Goal: Information Seeking & Learning: Learn about a topic

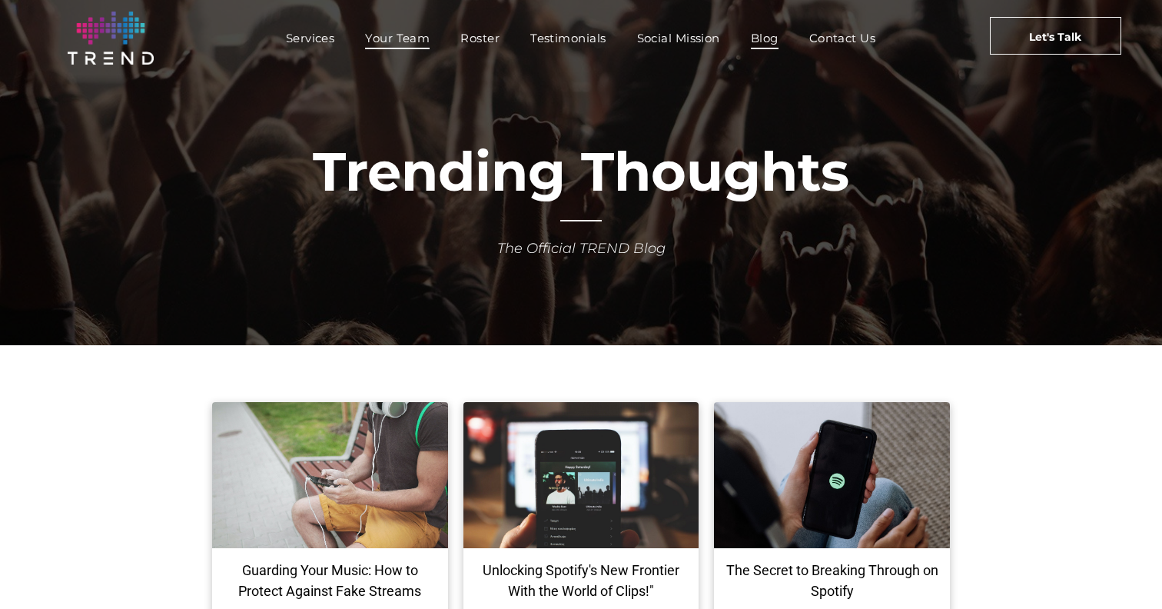
click at [367, 34] on span "Your Team" at bounding box center [397, 38] width 65 height 22
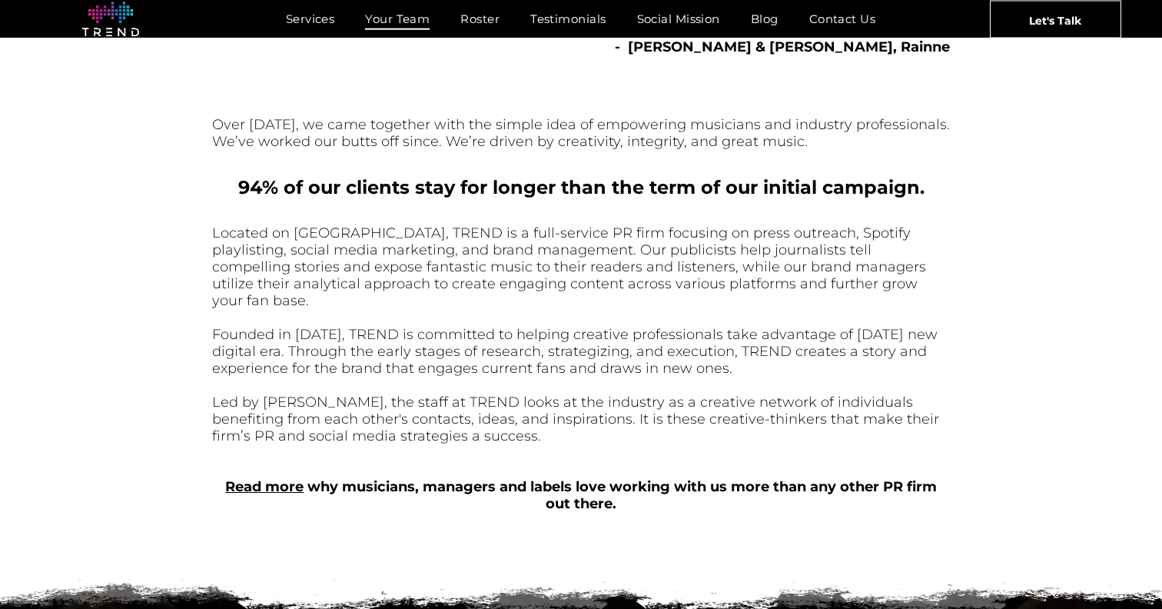
scroll to position [429, 0]
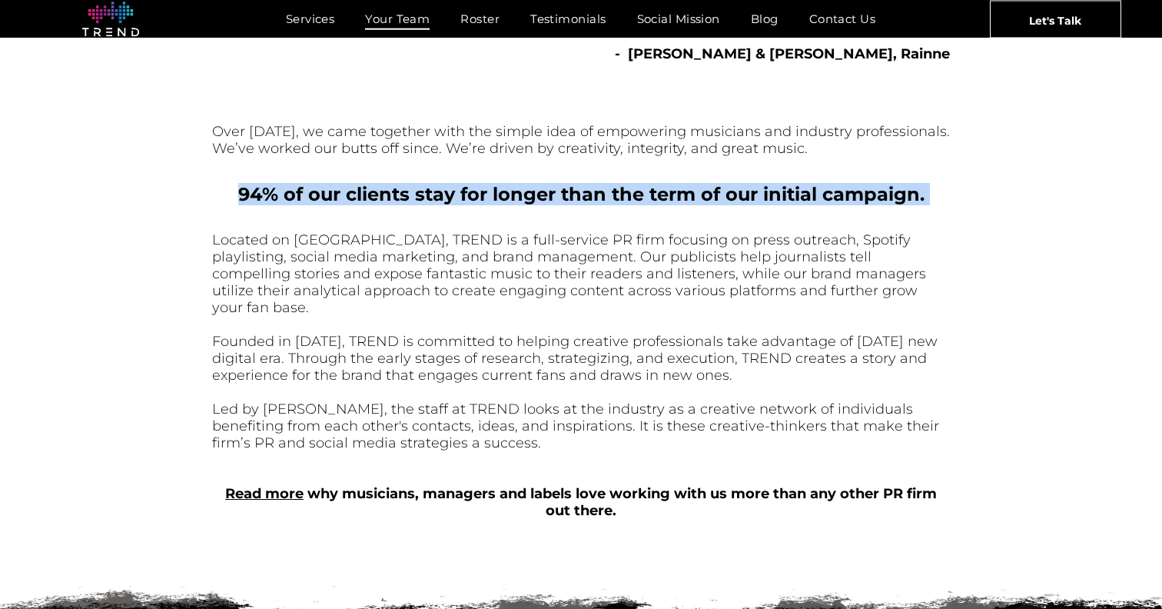
drag, startPoint x: 449, startPoint y: 172, endPoint x: 601, endPoint y: 222, distance: 160.2
click at [616, 222] on div "Over 15 years ago, we came together with the simple idea of empowering musician…" at bounding box center [581, 300] width 738 height 451
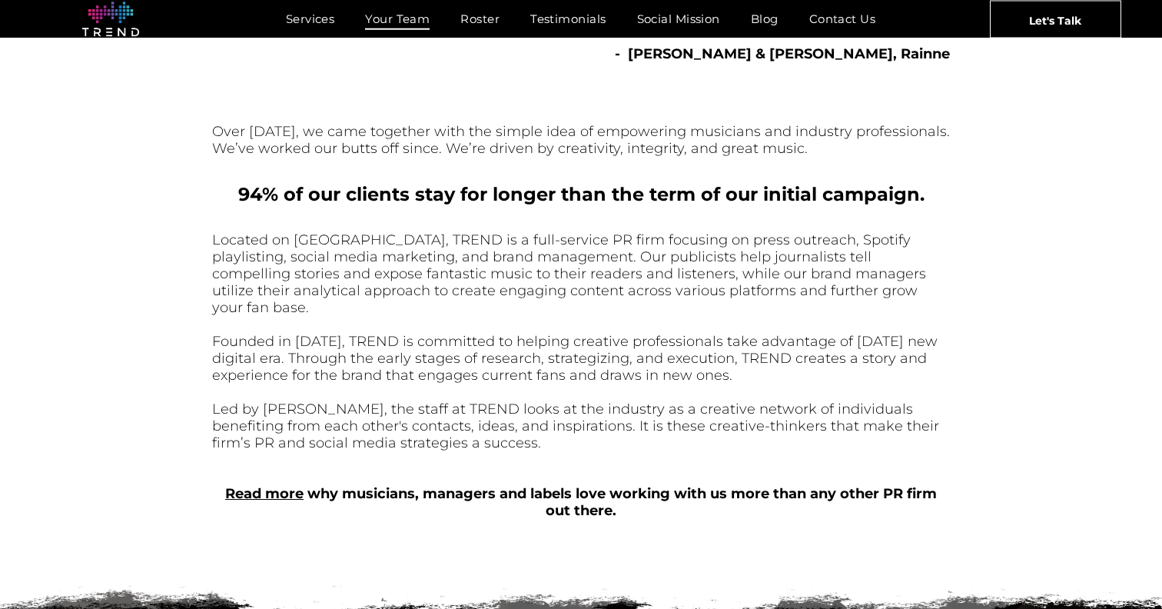
click at [512, 276] on font "Located on Melrose Avenue, TREND is a full-service PR firm focusing on press ou…" at bounding box center [569, 273] width 714 height 85
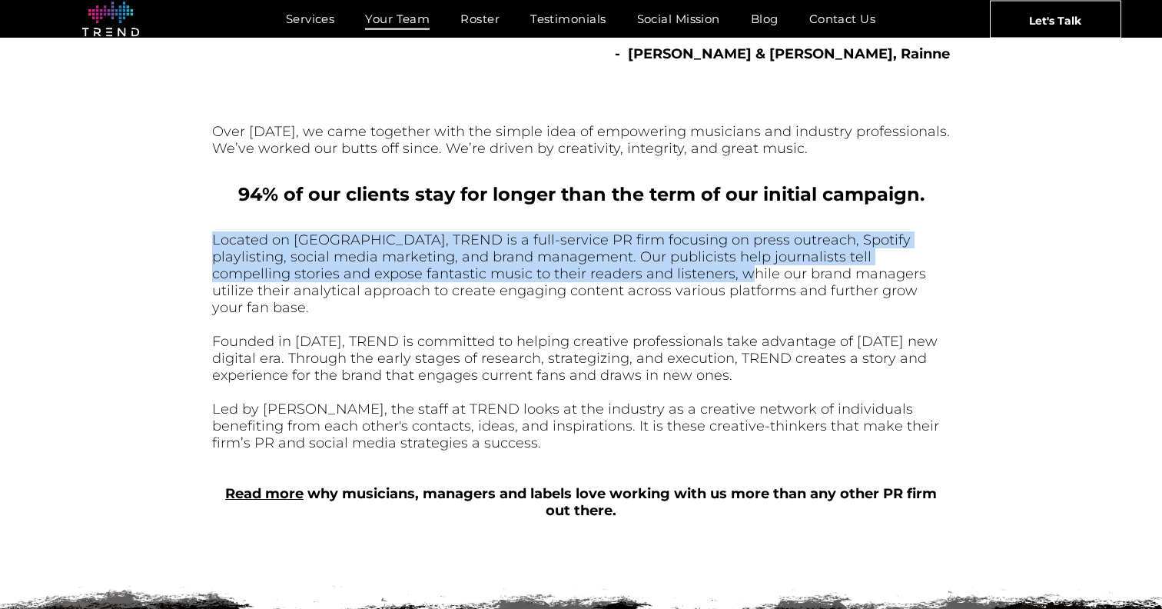
drag, startPoint x: 367, startPoint y: 231, endPoint x: 603, endPoint y: 273, distance: 239.0
click at [603, 273] on div "Located on Melrose Avenue, TREND is a full-service PR firm focusing on press ou…" at bounding box center [581, 375] width 738 height 291
click at [603, 273] on font "Located on Melrose Avenue, TREND is a full-service PR firm focusing on press ou…" at bounding box center [569, 273] width 714 height 85
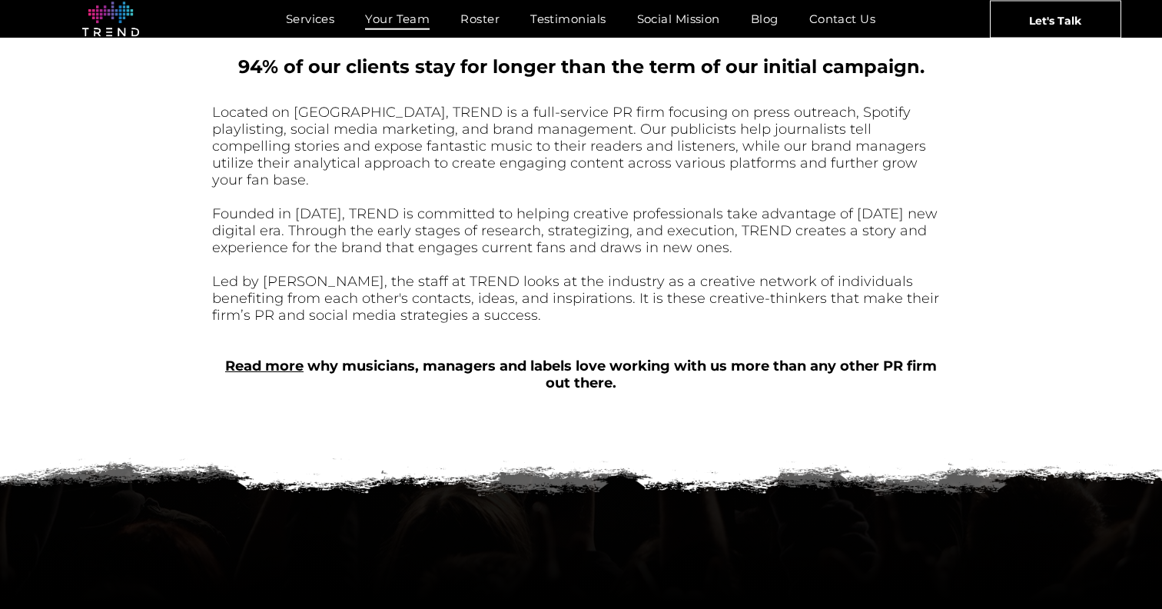
scroll to position [560, 0]
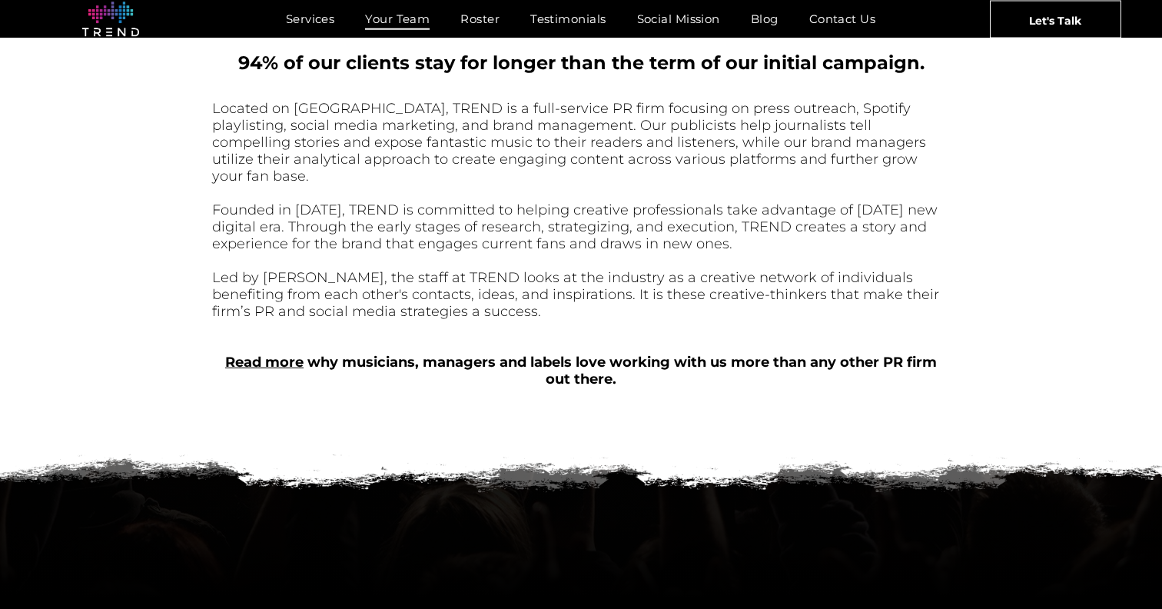
click at [507, 363] on div "Read more why musicians, managers and labels love working with us more than any…" at bounding box center [581, 371] width 738 height 34
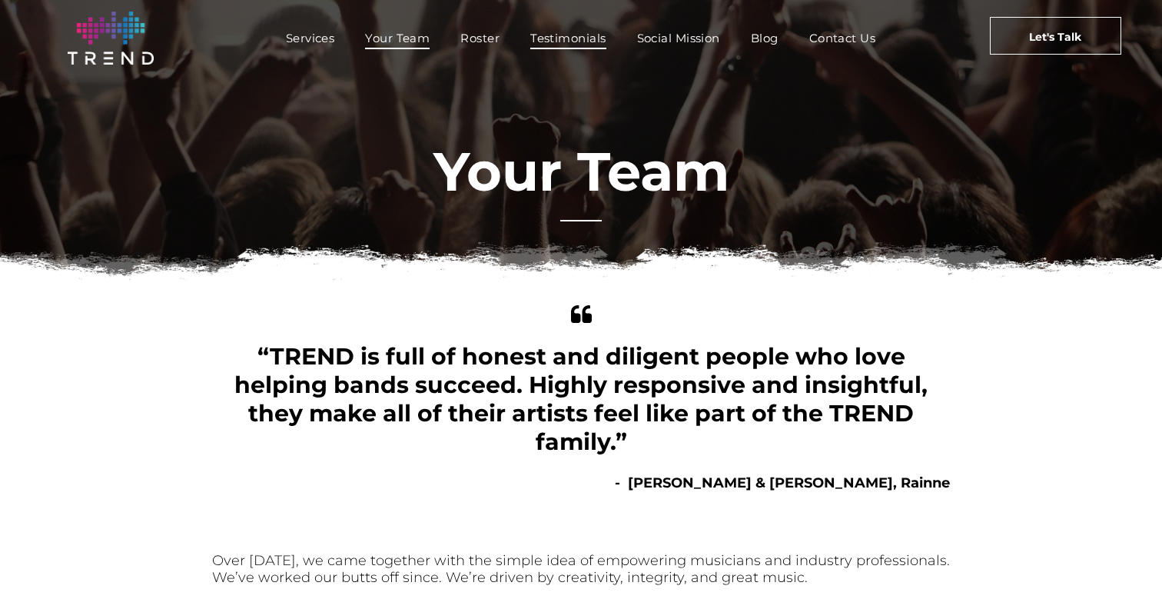
scroll to position [0, 0]
click at [562, 42] on span "Testimonials" at bounding box center [567, 38] width 75 height 22
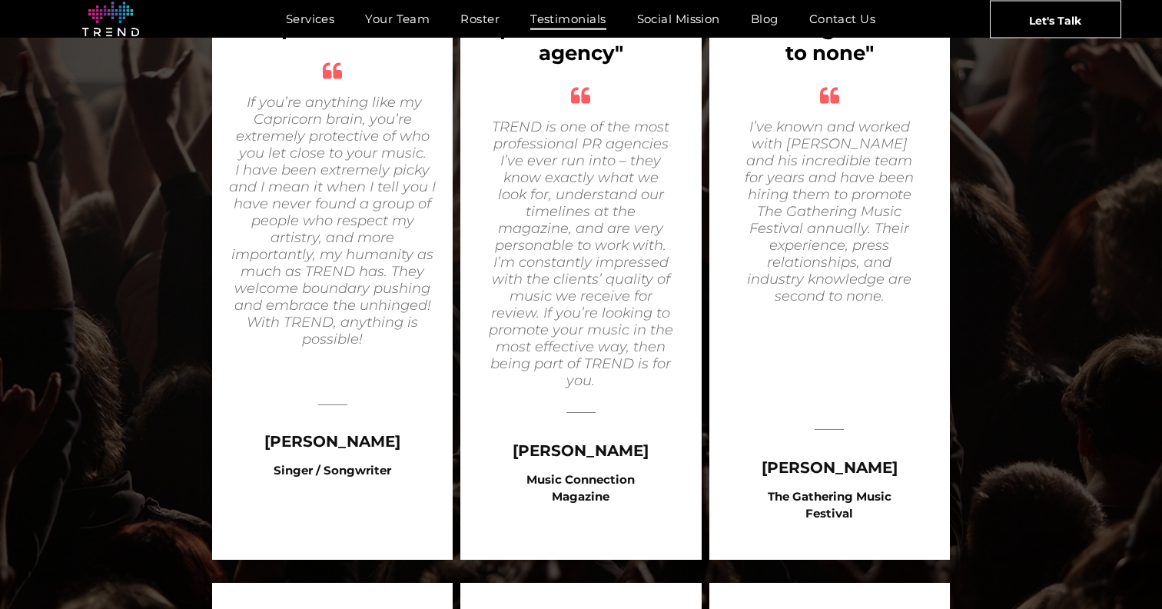
scroll to position [1256, 0]
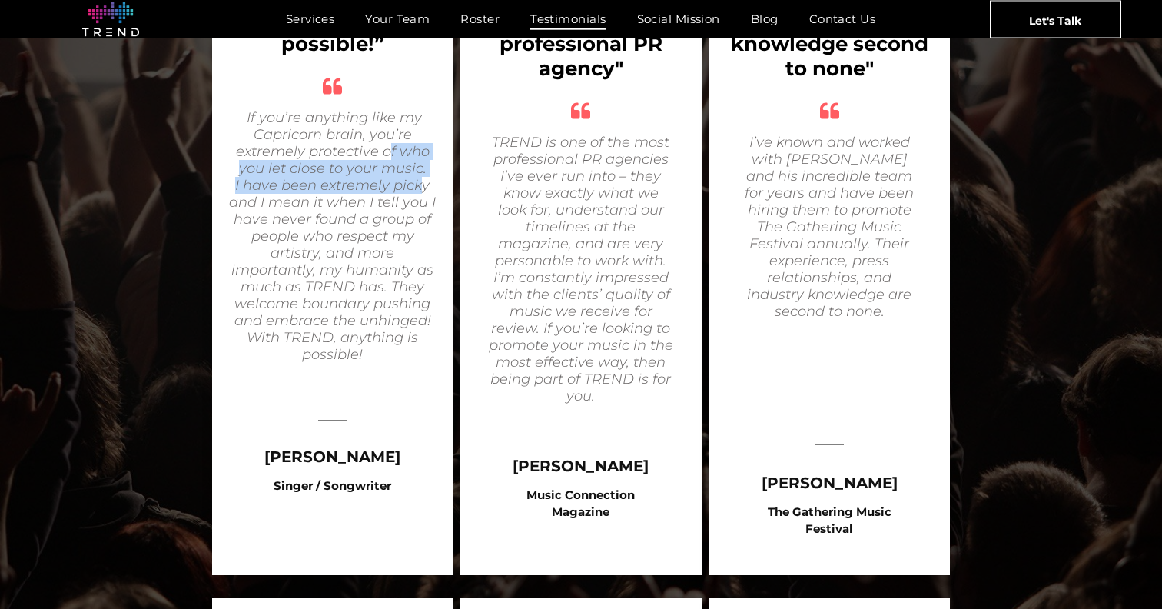
drag, startPoint x: 390, startPoint y: 132, endPoint x: 421, endPoint y: 166, distance: 46.2
click at [420, 166] on div "If you’re anything like my Capricorn brain, you’re extremely protective of who …" at bounding box center [333, 253] width 210 height 289
click at [421, 177] on icon "I have been extremely picky and I mean it when I tell you I have never found a …" at bounding box center [332, 270] width 207 height 186
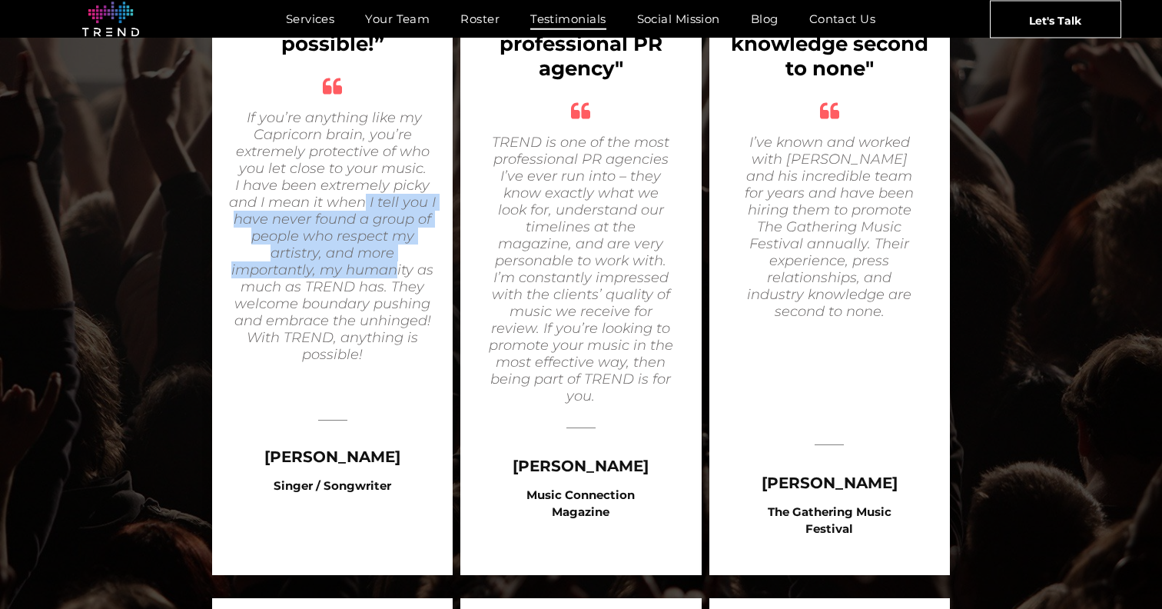
drag, startPoint x: 394, startPoint y: 252, endPoint x: 375, endPoint y: 180, distance: 74.6
click at [370, 181] on icon "I have been extremely picky and I mean it when I tell you I have never found a …" at bounding box center [332, 270] width 207 height 186
click at [377, 180] on icon "I have been extremely picky and I mean it when I tell you I have never found a …" at bounding box center [332, 270] width 207 height 186
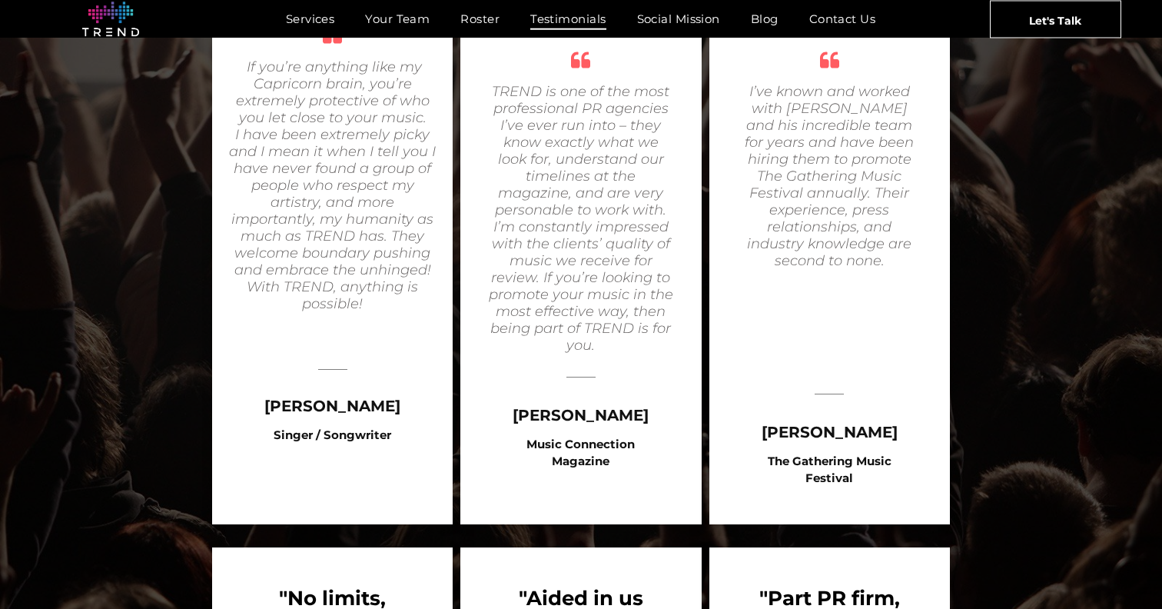
scroll to position [1310, 0]
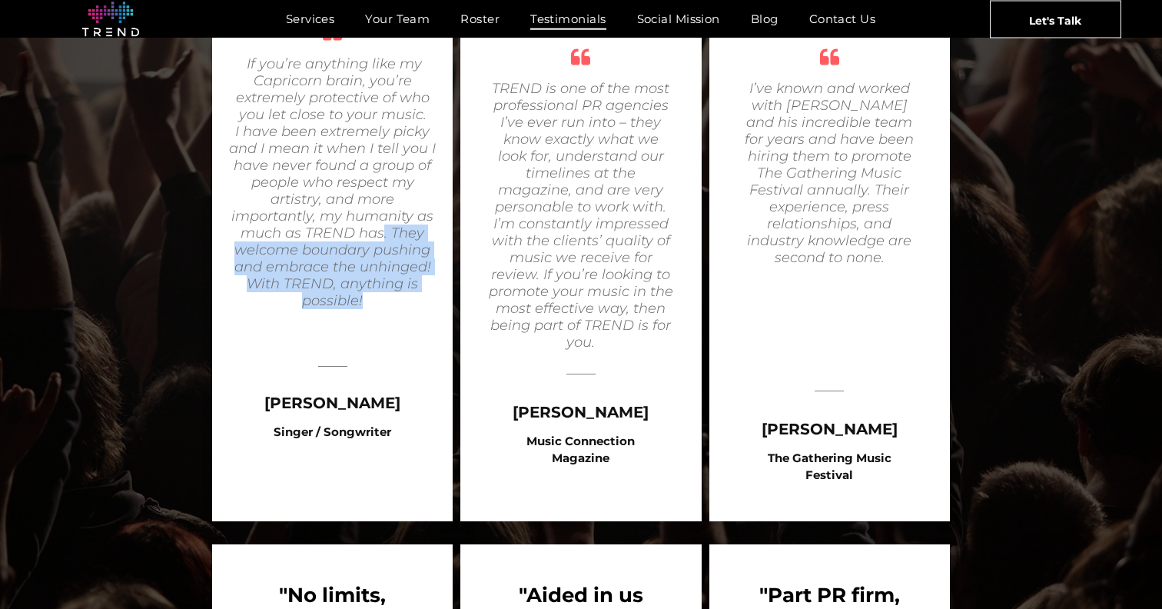
drag, startPoint x: 383, startPoint y: 214, endPoint x: 383, endPoint y: 274, distance: 60.0
click at [383, 274] on icon "I have been extremely picky and I mean it when I tell you I have never found a …" at bounding box center [332, 216] width 207 height 186
drag, startPoint x: 391, startPoint y: 294, endPoint x: 341, endPoint y: 213, distance: 95.6
click at [341, 213] on div "If you’re anything like my Capricorn brain, you’re extremely protective of who …" at bounding box center [333, 199] width 210 height 289
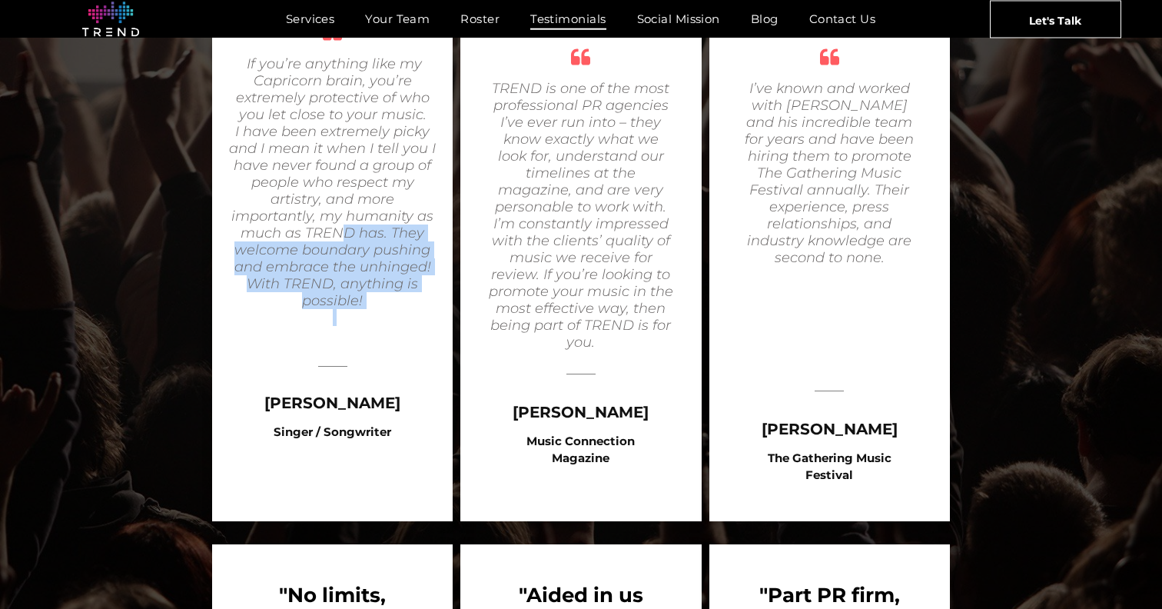
click at [341, 220] on icon "I have been extremely picky and I mean it when I tell you I have never found a …" at bounding box center [332, 216] width 207 height 186
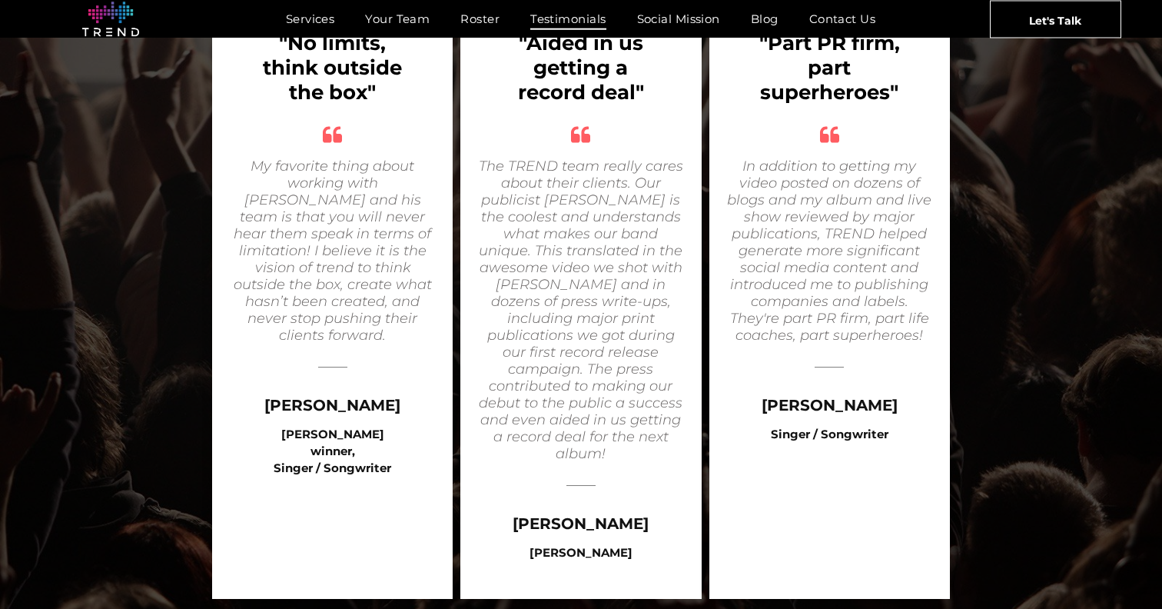
scroll to position [1871, 0]
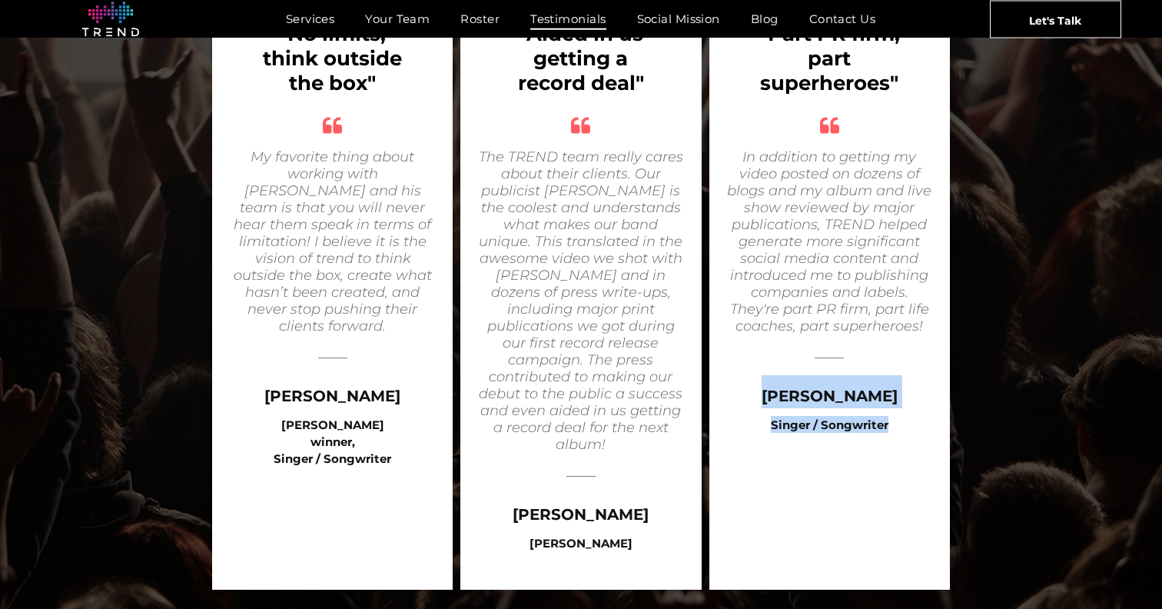
drag, startPoint x: 890, startPoint y: 387, endPoint x: 766, endPoint y: 366, distance: 125.6
click at [766, 366] on div ""Part PR firm, part superheroes" quotes In addition to getting my video posted …" at bounding box center [830, 286] width 241 height 607
copy div "Anthony Starble Singer / Songwriter"
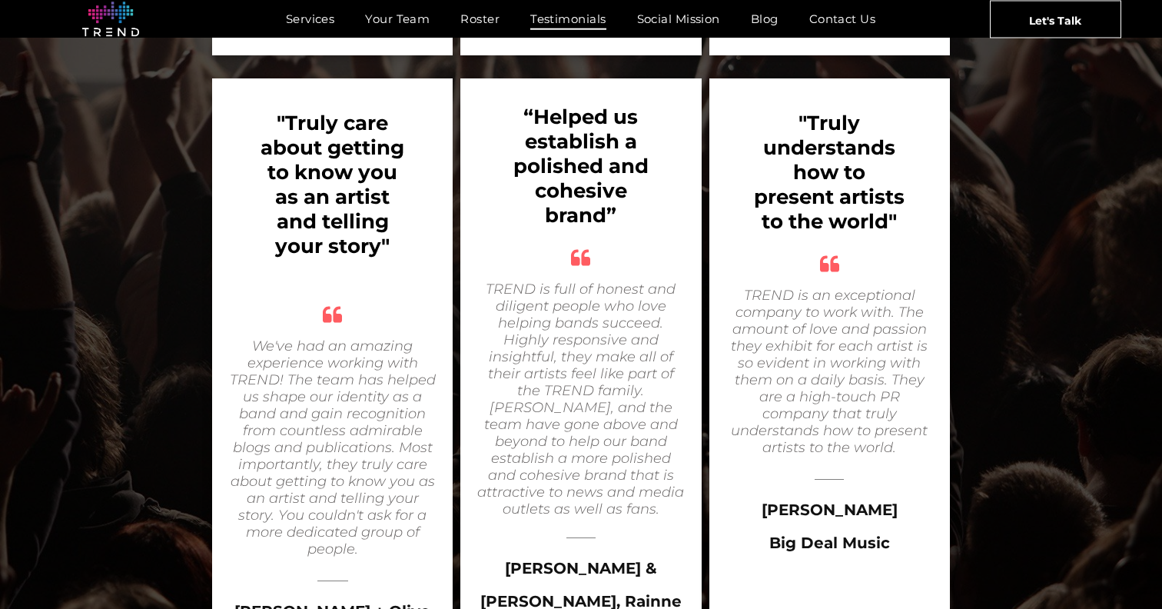
click at [87, 451] on div ""Truly care about getting to know you as an artist and telling your story" View…" at bounding box center [581, 383] width 1162 height 633
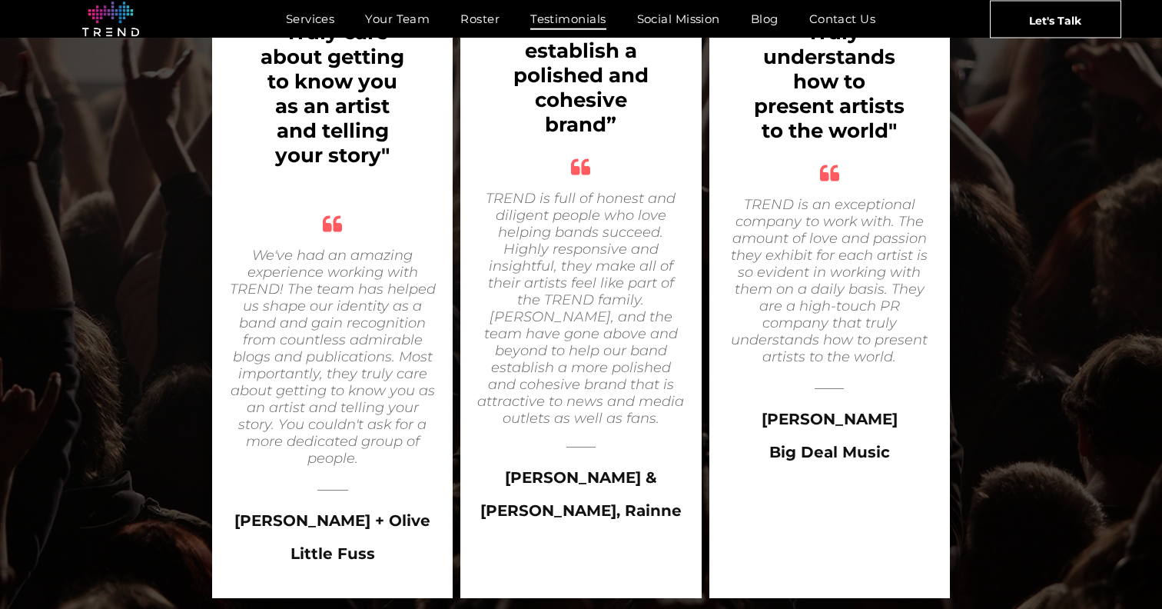
scroll to position [2510, 0]
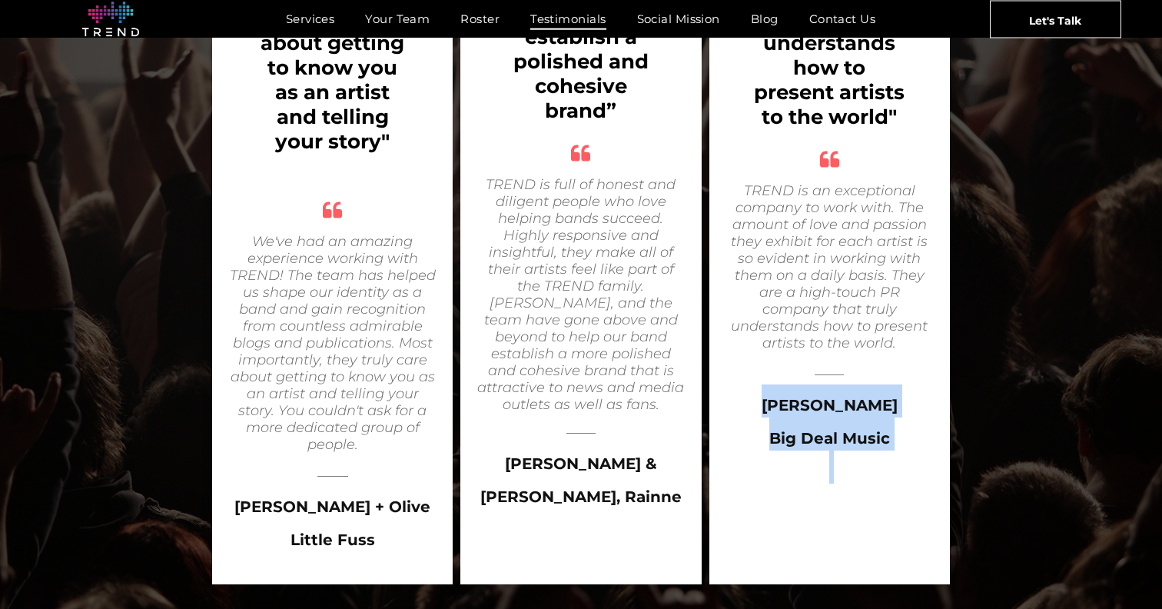
drag, startPoint x: 906, startPoint y: 387, endPoint x: 761, endPoint y: 327, distance: 156.2
click at [761, 383] on h3 "Nik Hughes Big Deal Music" at bounding box center [830, 434] width 210 height 102
copy h3 "Nik Hughes Big Deal Music"
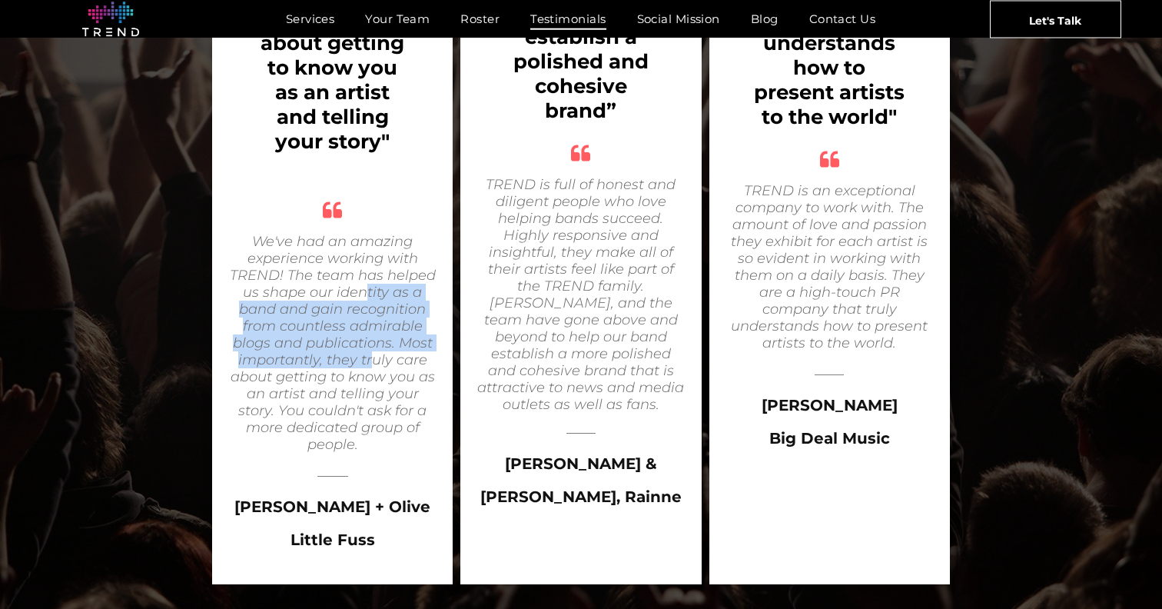
drag, startPoint x: 370, startPoint y: 242, endPoint x: 377, endPoint y: 309, distance: 67.2
click at [376, 310] on icon "We've had an amazing experience working with TREND! The team has helped us shap…" at bounding box center [333, 343] width 206 height 220
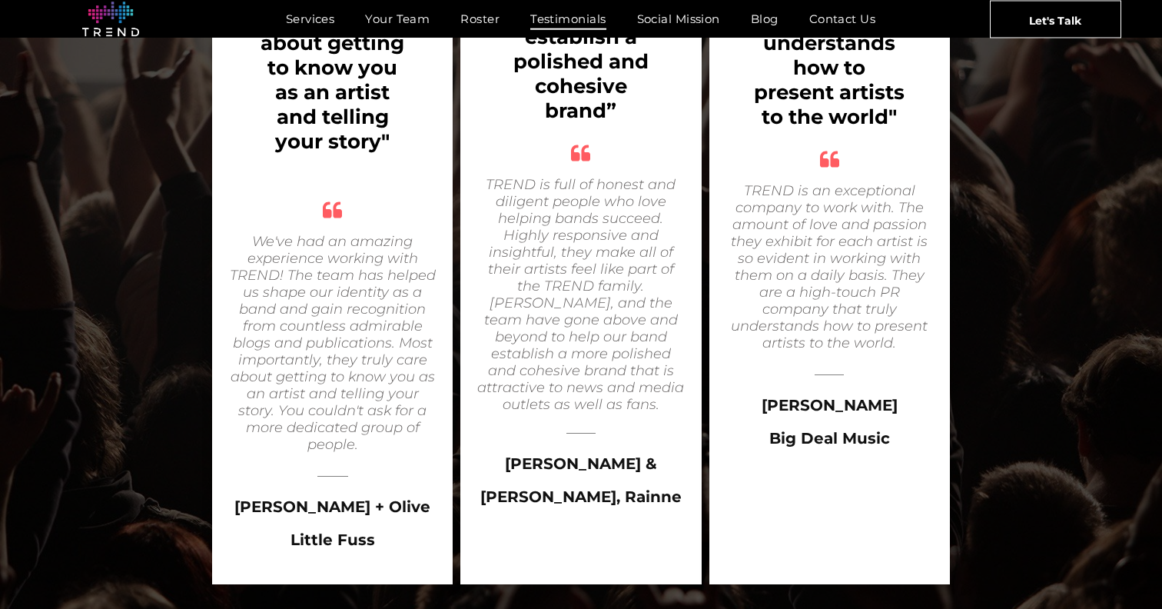
click at [377, 309] on icon "We've had an amazing experience working with TREND! The team has helped us shap…" at bounding box center [333, 343] width 206 height 220
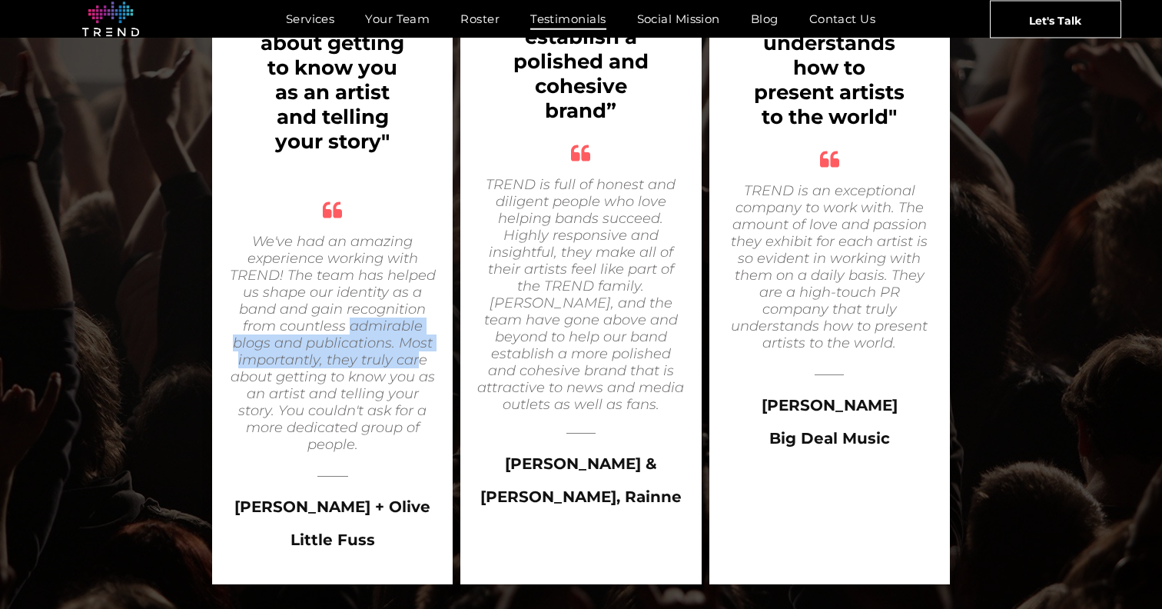
drag, startPoint x: 348, startPoint y: 272, endPoint x: 417, endPoint y: 302, distance: 75.4
click at [417, 302] on icon "We've had an amazing experience working with TREND! The team has helped us shap…" at bounding box center [333, 343] width 206 height 220
click at [416, 302] on icon "We've had an amazing experience working with TREND! The team has helped us shap…" at bounding box center [333, 343] width 206 height 220
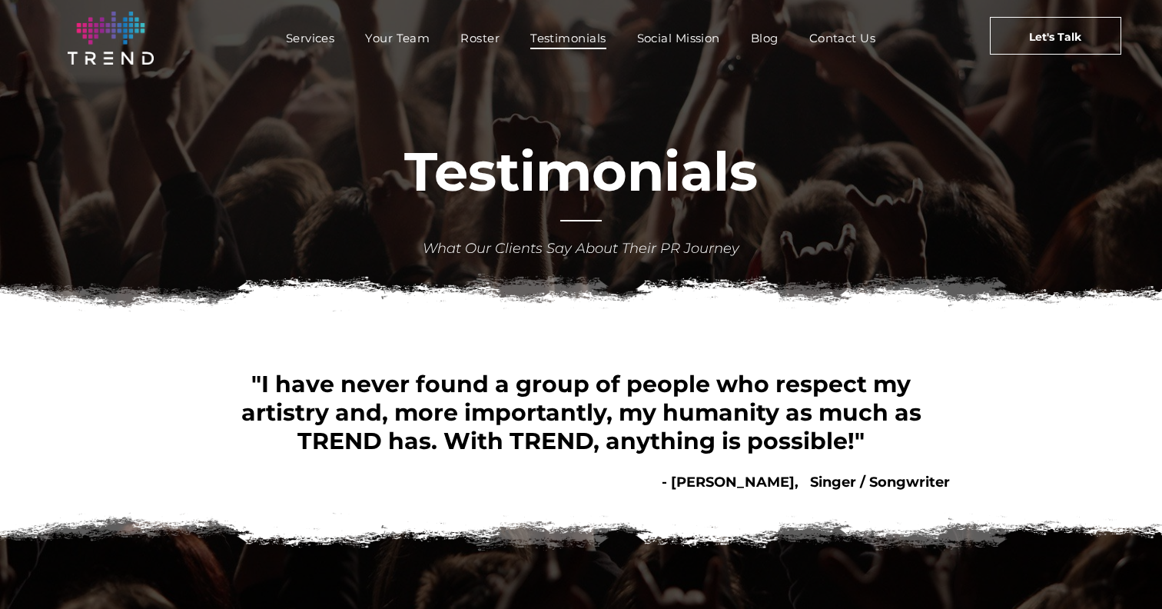
scroll to position [0, 0]
click at [753, 34] on span "Blog" at bounding box center [765, 38] width 28 height 22
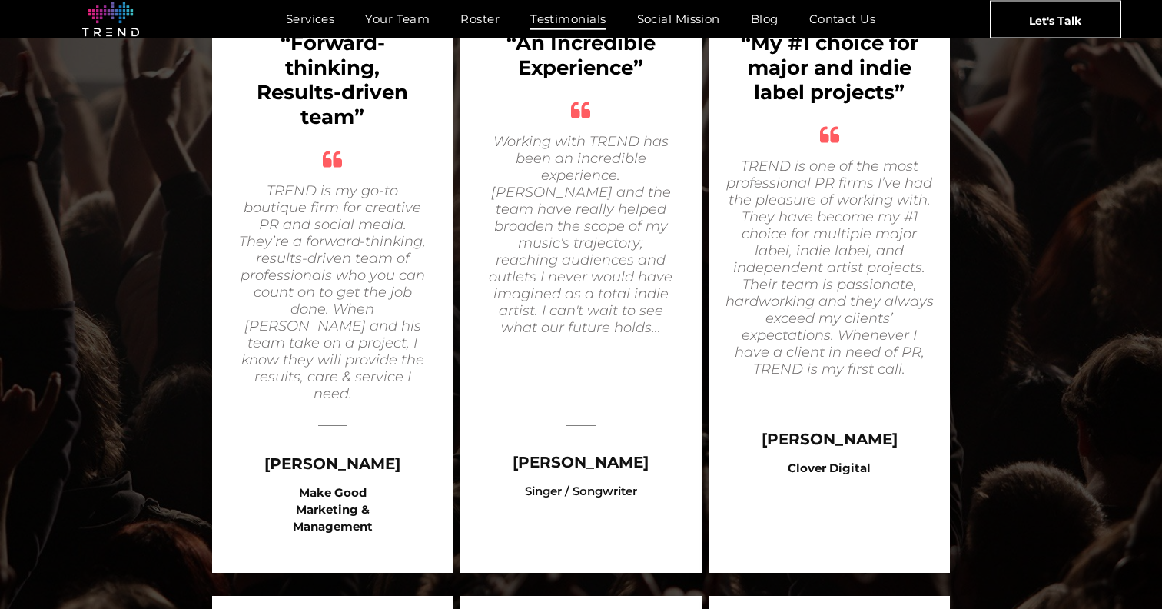
scroll to position [630, 0]
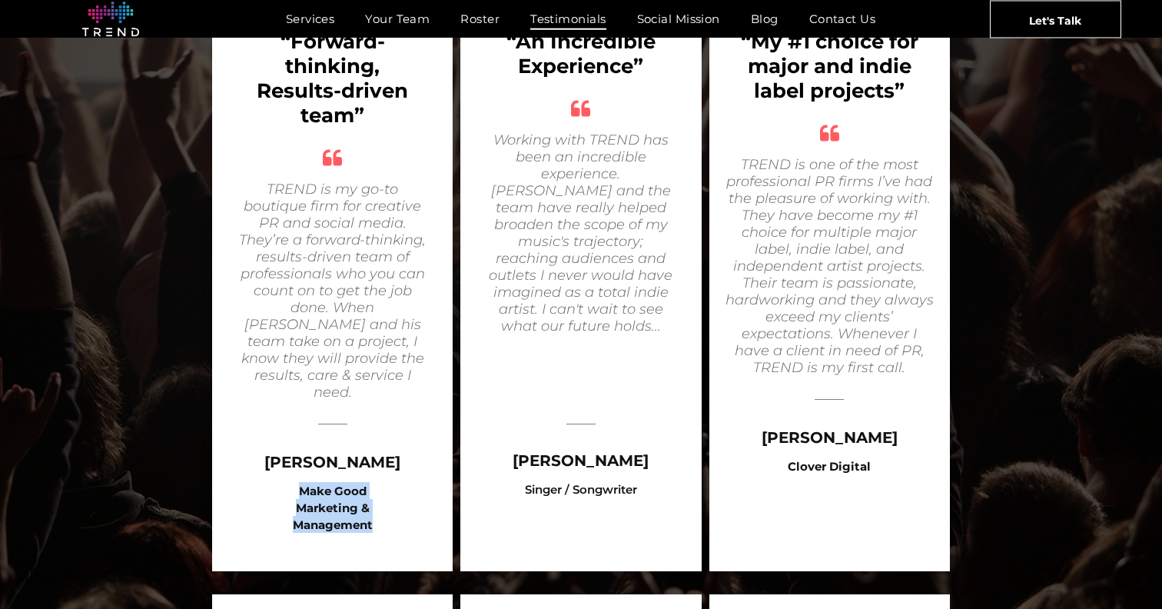
drag, startPoint x: 366, startPoint y: 505, endPoint x: 289, endPoint y: 476, distance: 82.2
click at [289, 482] on div "Make Good Marketing & Management" at bounding box center [333, 507] width 125 height 51
copy b "Make Good Marketing & Management"
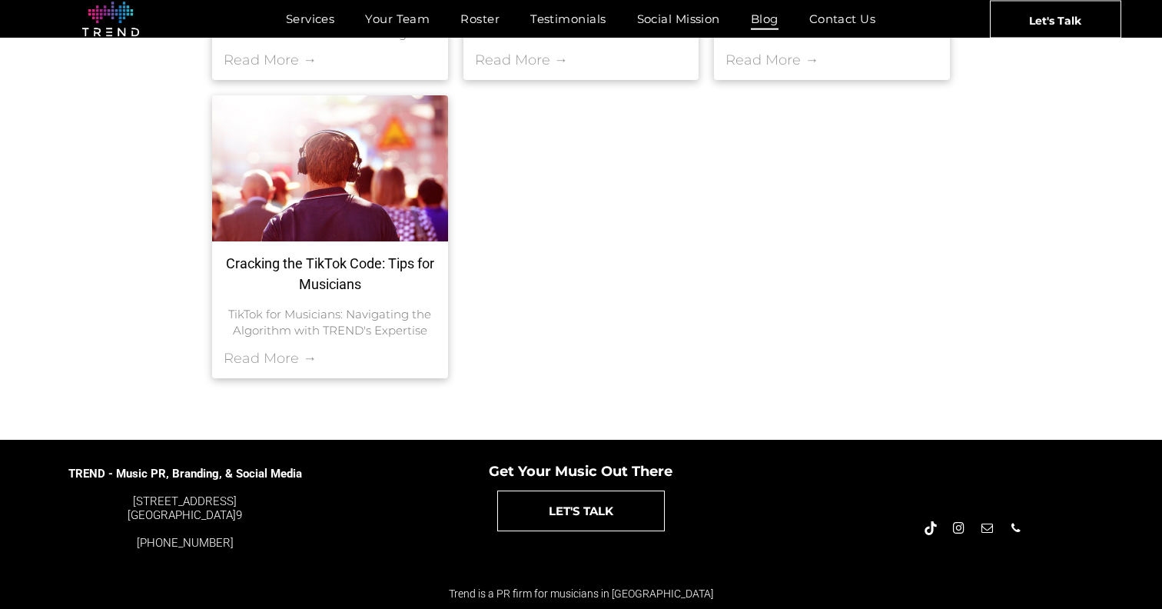
scroll to position [991, 0]
click at [370, 218] on div at bounding box center [330, 168] width 250 height 155
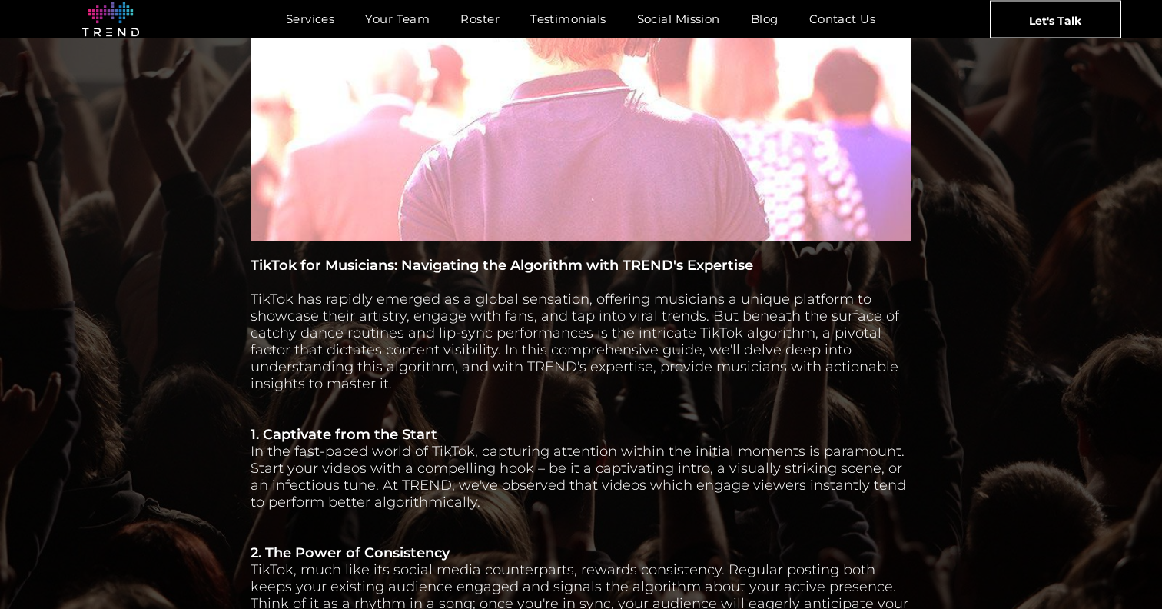
scroll to position [724, 0]
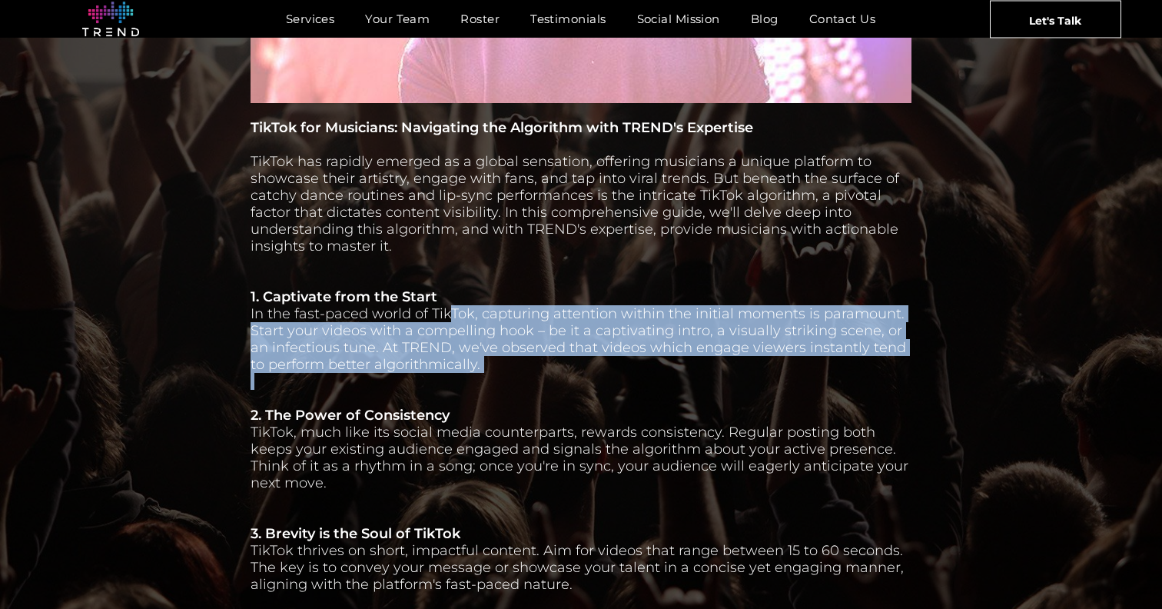
drag, startPoint x: 484, startPoint y: 373, endPoint x: 445, endPoint y: 317, distance: 67.8
click at [445, 318] on span "In the fast-paced world of TikTok, capturing attention within the initial momen…" at bounding box center [579, 339] width 656 height 68
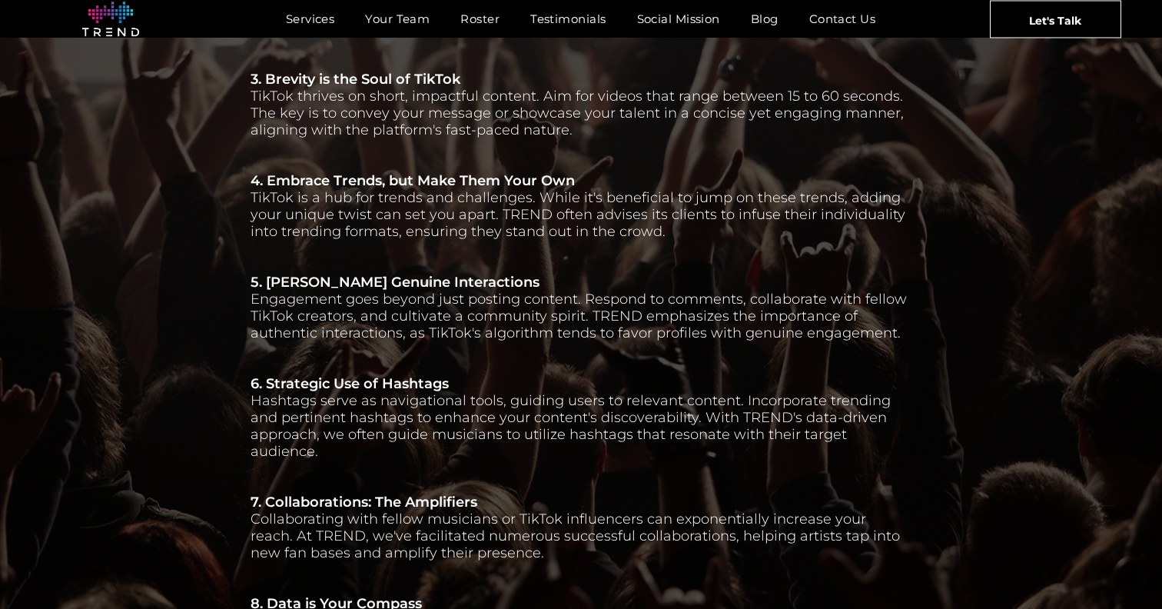
scroll to position [1281, 0]
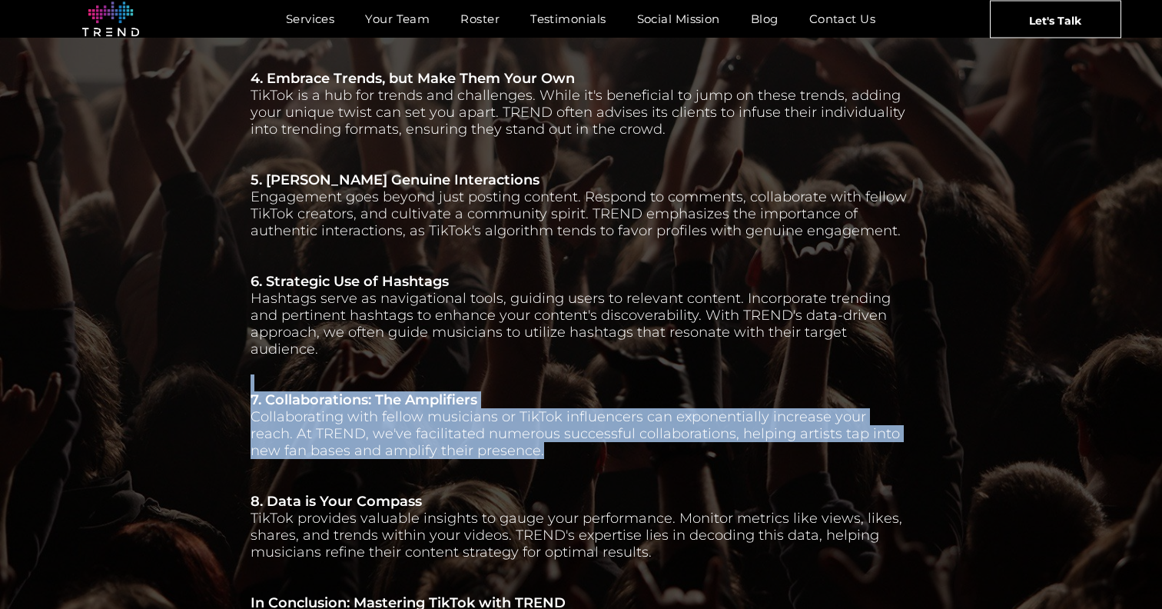
drag, startPoint x: 493, startPoint y: 433, endPoint x: 374, endPoint y: 365, distance: 136.4
click at [374, 365] on div "TikTok for Musicians: Navigating the Algorithm with TREND's Expertise TikTok ha…" at bounding box center [581, 198] width 661 height 1275
click at [374, 374] on p at bounding box center [581, 382] width 661 height 17
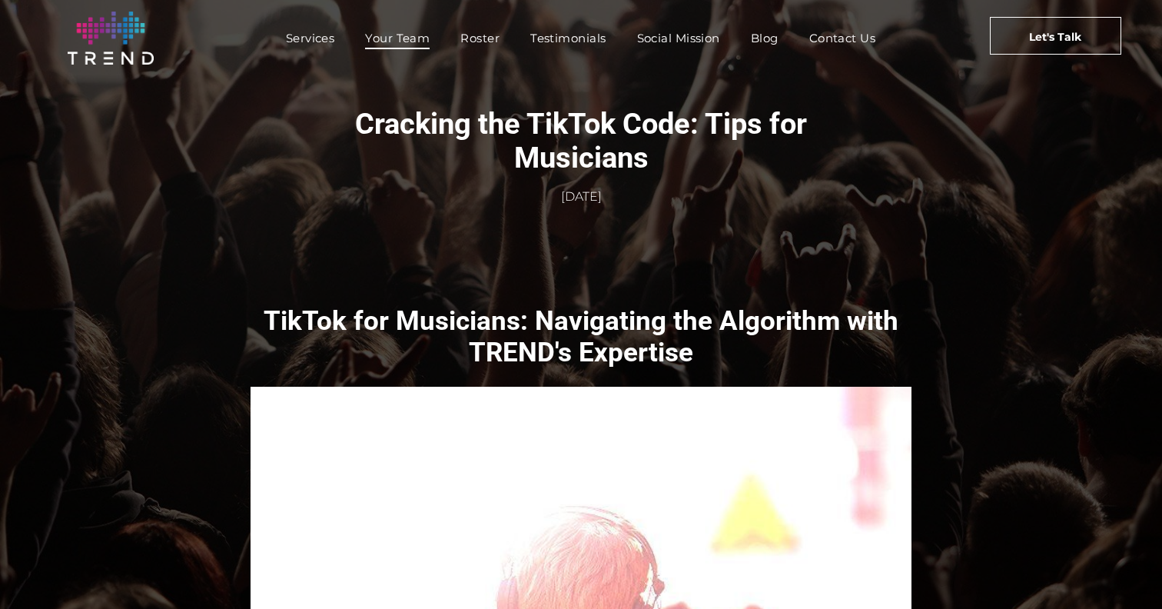
scroll to position [0, 0]
click at [330, 41] on span "Services" at bounding box center [310, 38] width 49 height 22
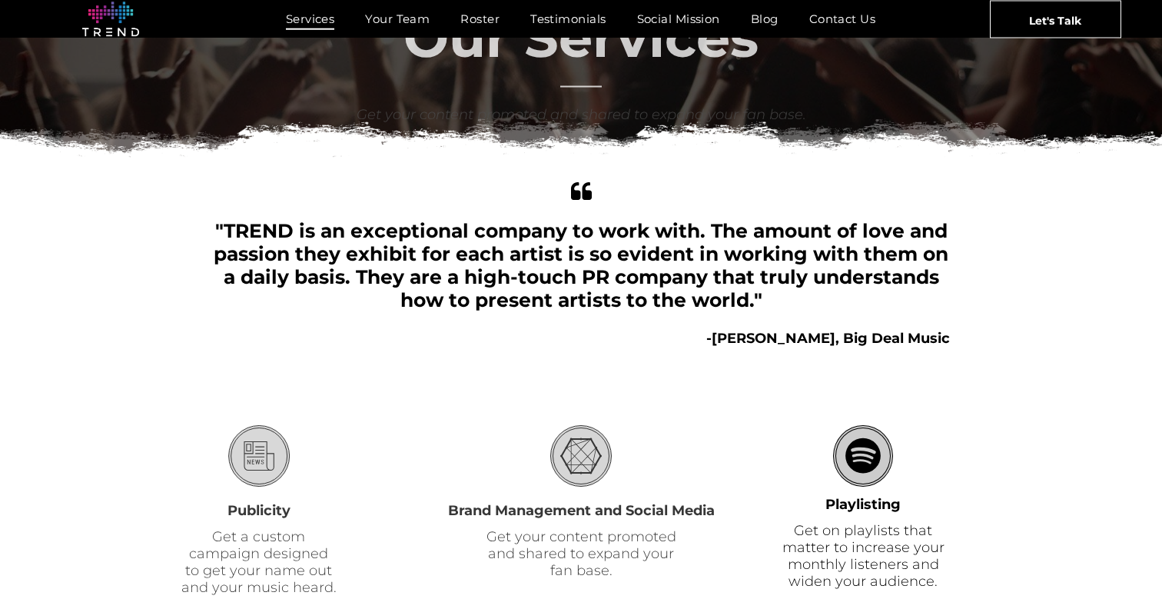
scroll to position [354, 0]
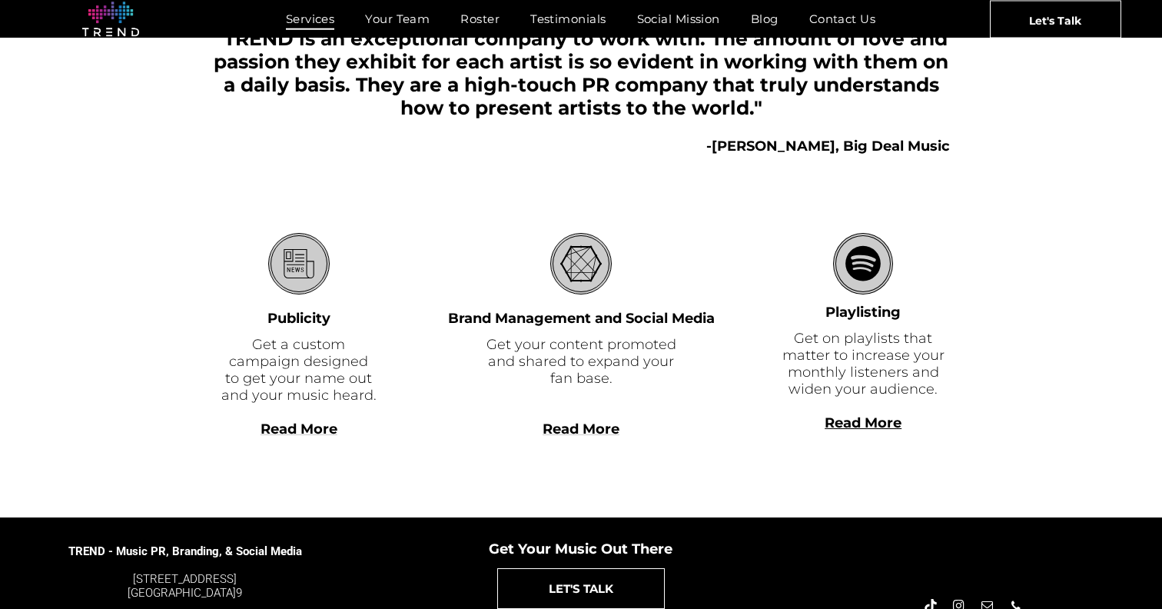
click at [307, 427] on span "Read More" at bounding box center [299, 428] width 77 height 17
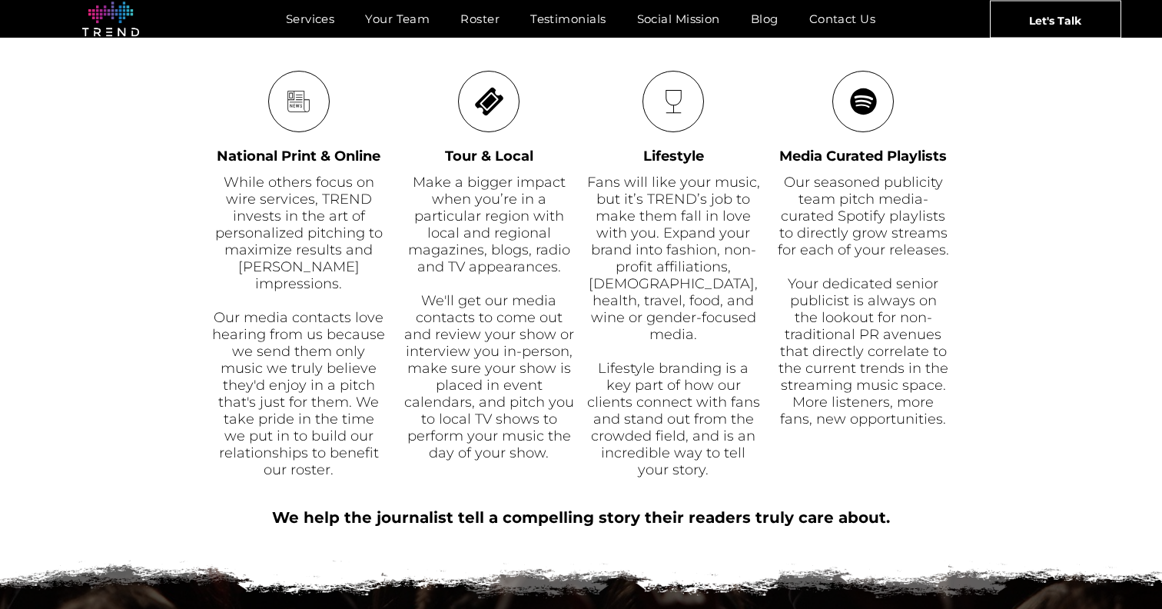
scroll to position [732, 0]
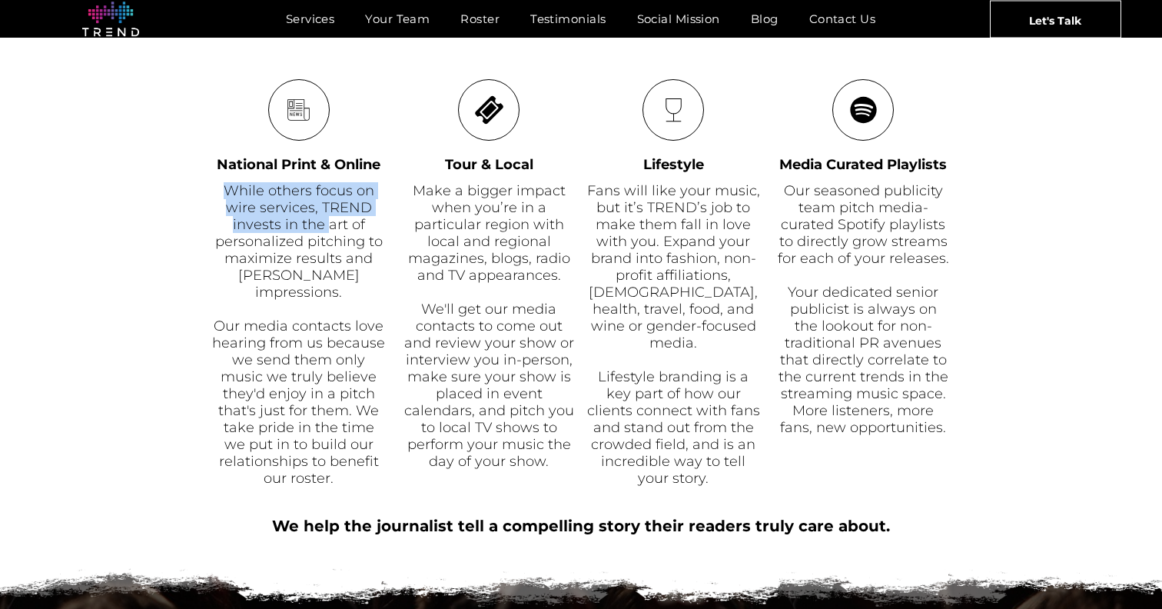
drag, startPoint x: 329, startPoint y: 178, endPoint x: 337, endPoint y: 219, distance: 41.5
click at [335, 219] on div "News National Print & Online While others focus on wire services, TREND invests…" at bounding box center [304, 283] width 184 height 409
click at [337, 219] on span "While others focus on wire services, TREND invests in the art of personalized p…" at bounding box center [299, 241] width 168 height 118
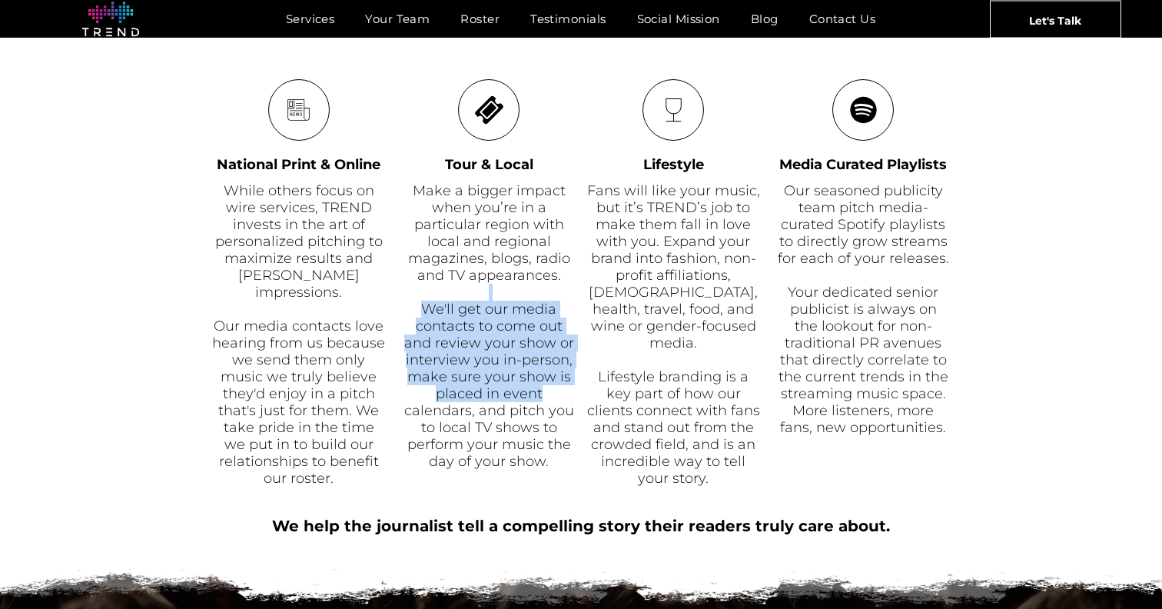
drag, startPoint x: 570, startPoint y: 291, endPoint x: 562, endPoint y: 397, distance: 106.4
click at [557, 398] on div "Make a bigger impact when you’re in a particular region with local and regional…" at bounding box center [489, 326] width 174 height 291
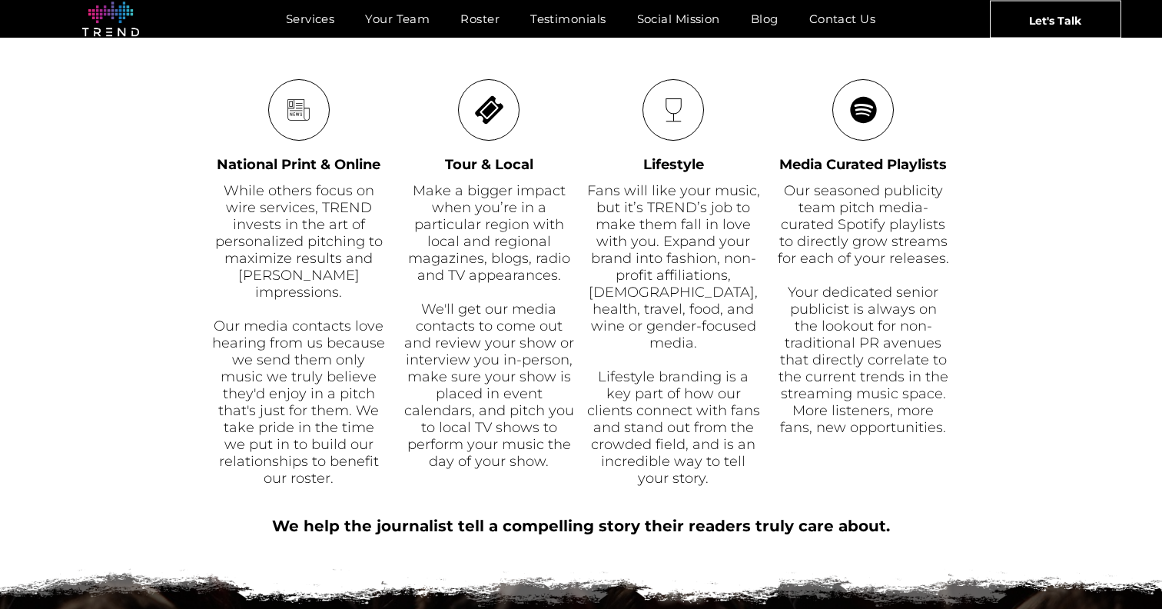
click at [563, 399] on p "We'll get our media contacts to come out and review your show or interview you …" at bounding box center [489, 385] width 174 height 169
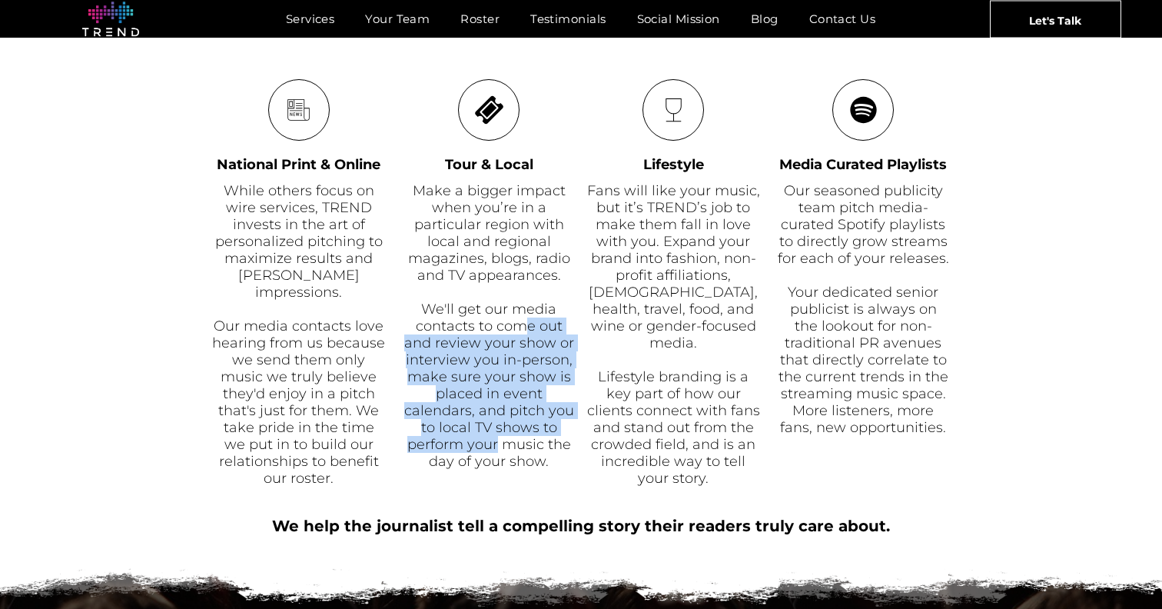
drag, startPoint x: 529, startPoint y: 326, endPoint x: 514, endPoint y: 451, distance: 126.2
click at [499, 452] on span "We'll get our media contacts to come out and review your show or interview you …" at bounding box center [489, 385] width 170 height 169
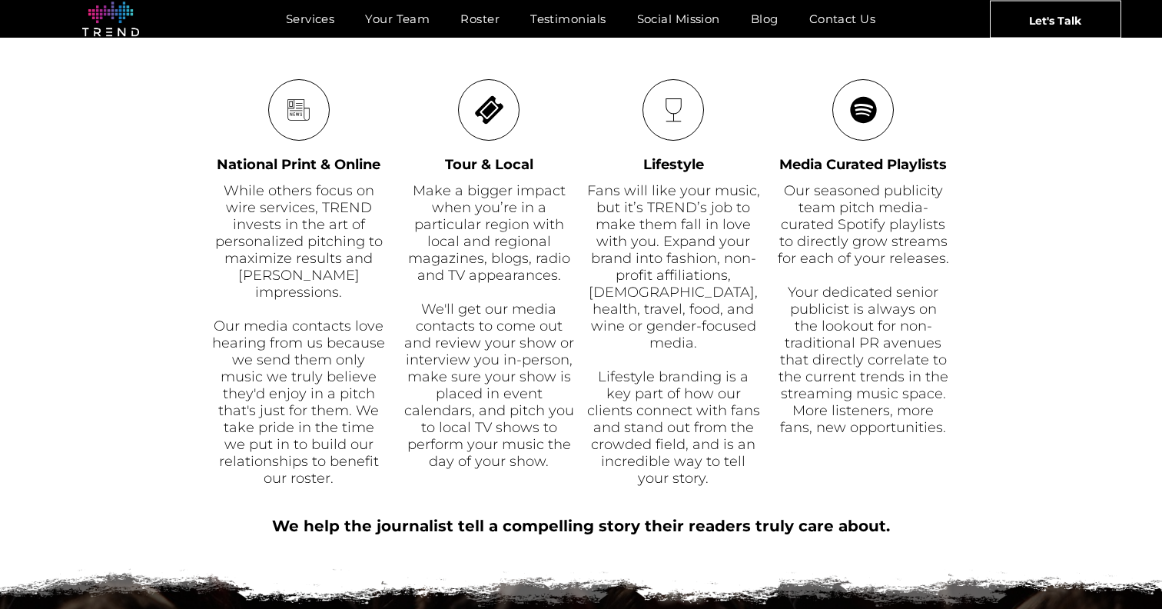
click at [515, 451] on span "We'll get our media contacts to come out and review your show or interview you …" at bounding box center [489, 385] width 170 height 169
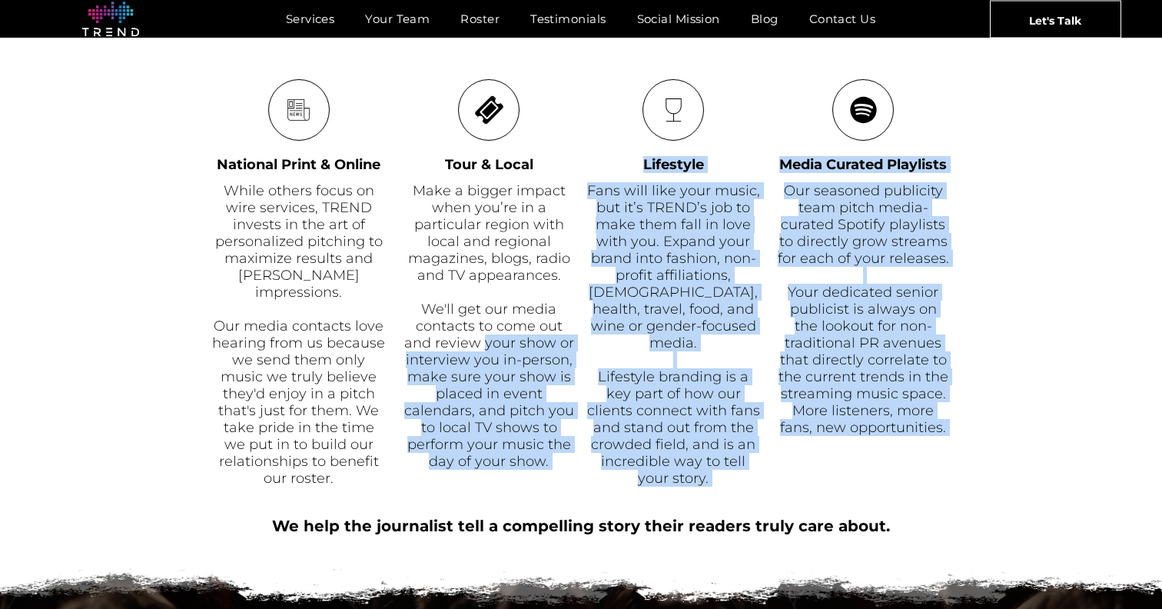
drag, startPoint x: 577, startPoint y: 474, endPoint x: 484, endPoint y: 346, distance: 157.5
click at [484, 346] on div "Publicity Get your name out in national print & online publications, and make a…" at bounding box center [581, 410] width 1162 height 2132
click at [484, 346] on span "We'll get our media contacts to come out and review your show or interview you …" at bounding box center [489, 385] width 170 height 169
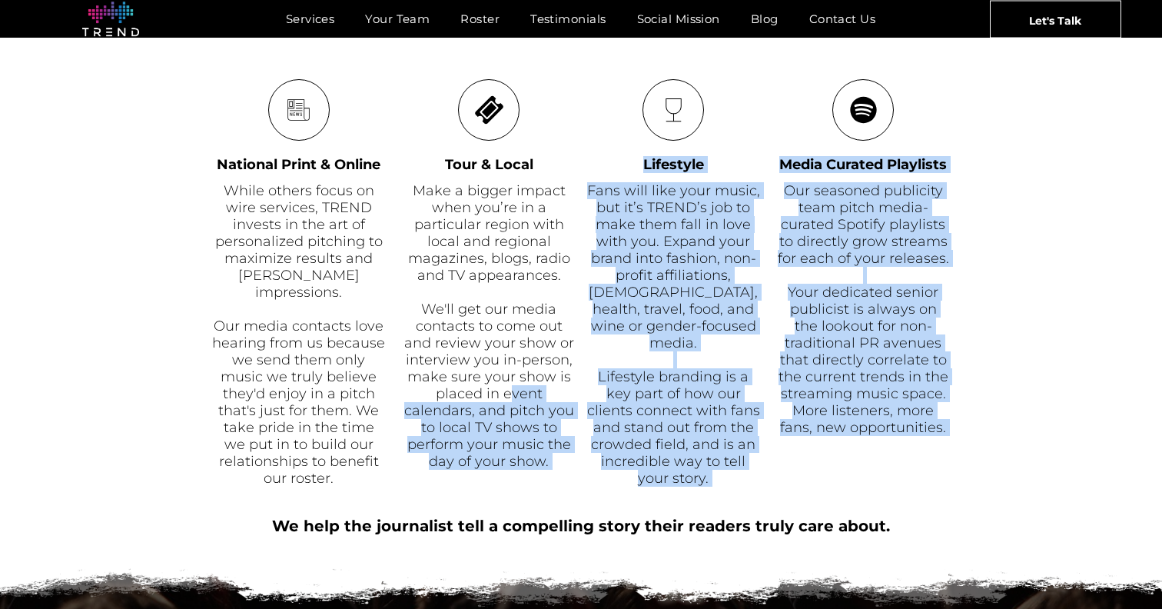
drag, startPoint x: 568, startPoint y: 471, endPoint x: 513, endPoint y: 391, distance: 97.9
click at [512, 391] on div "Publicity Get your name out in national print & online publications, and make a…" at bounding box center [581, 410] width 1162 height 2132
click at [513, 391] on span "We'll get our media contacts to come out and review your show or interview you …" at bounding box center [489, 385] width 170 height 169
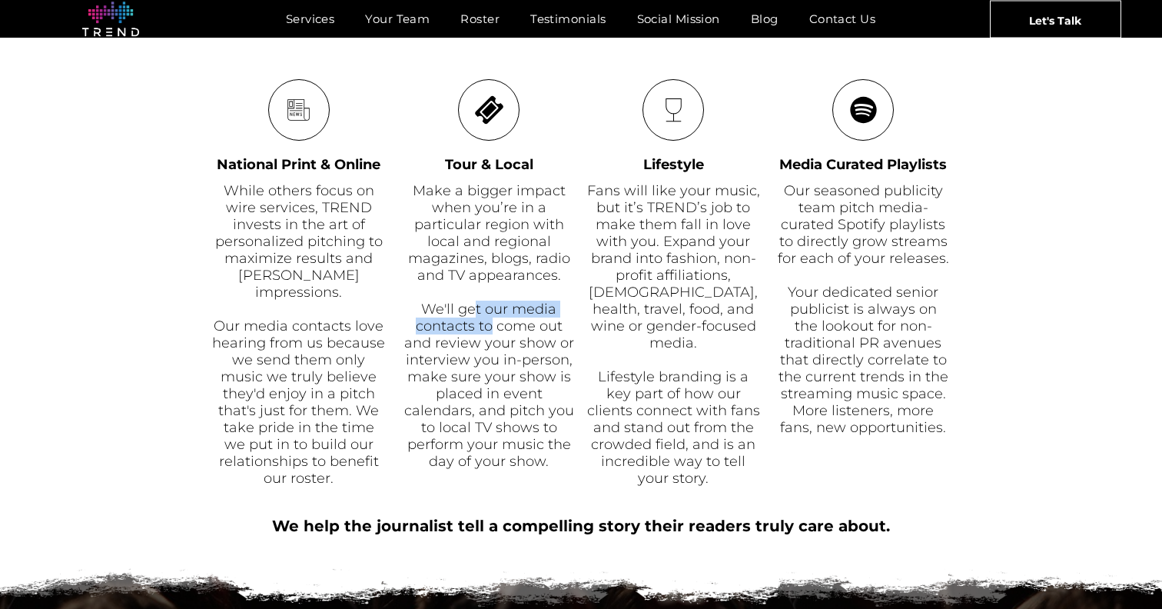
drag, startPoint x: 477, startPoint y: 308, endPoint x: 495, endPoint y: 341, distance: 37.5
click at [491, 334] on span "We'll get our media contacts to come out and review your show or interview you …" at bounding box center [489, 385] width 170 height 169
click at [504, 349] on span "We'll get our media contacts to come out and review your show or interview you …" at bounding box center [489, 385] width 170 height 169
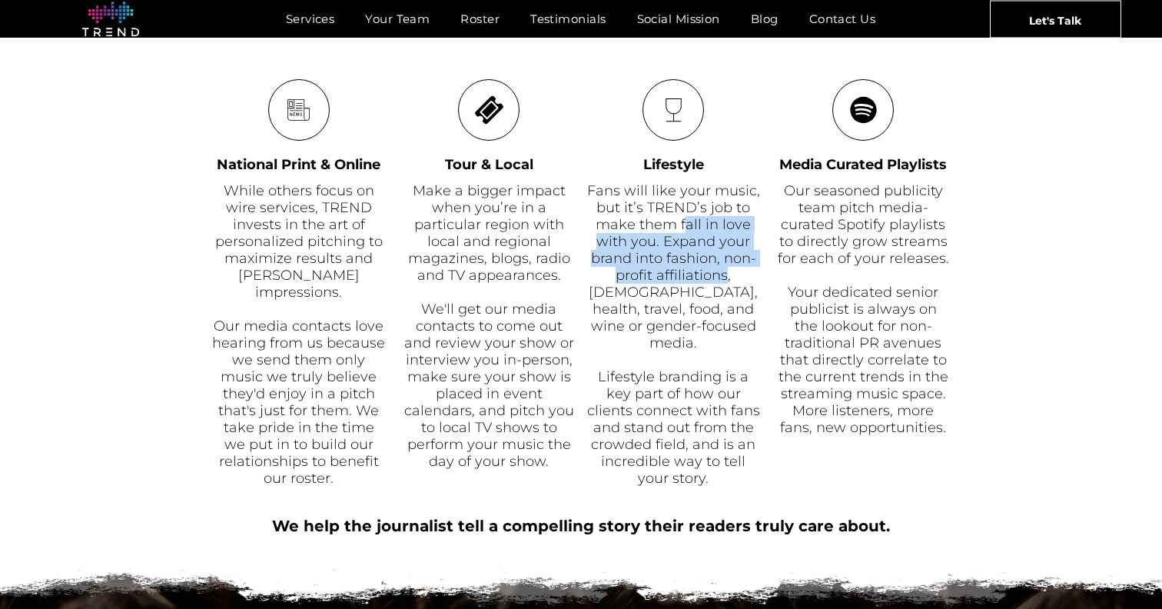
drag, startPoint x: 685, startPoint y: 224, endPoint x: 730, endPoint y: 271, distance: 64.2
click at [730, 270] on span "Fans will like your music, but it’s TREND’s job to make them fall in love with …" at bounding box center [673, 266] width 173 height 169
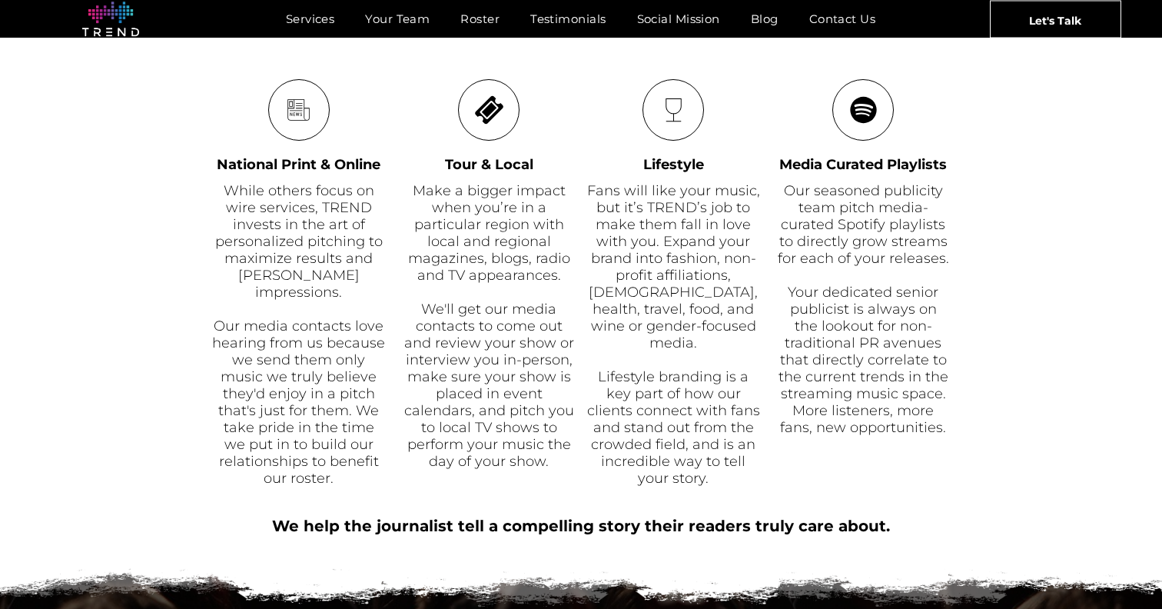
click at [703, 303] on span "Fans will like your music, but it’s TREND’s job to make them fall in love with …" at bounding box center [673, 266] width 173 height 169
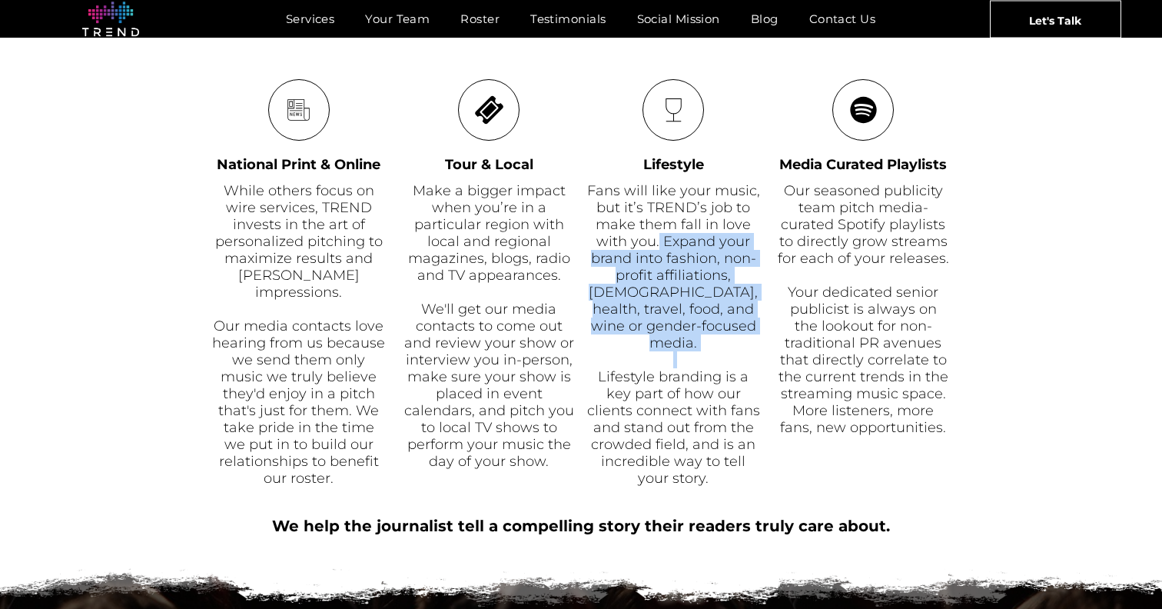
drag, startPoint x: 660, startPoint y: 235, endPoint x: 703, endPoint y: 347, distance: 119.2
click at [703, 347] on div "Fans will like your music, but it’s TREND’s job to make them fall in love with …" at bounding box center [674, 334] width 174 height 307
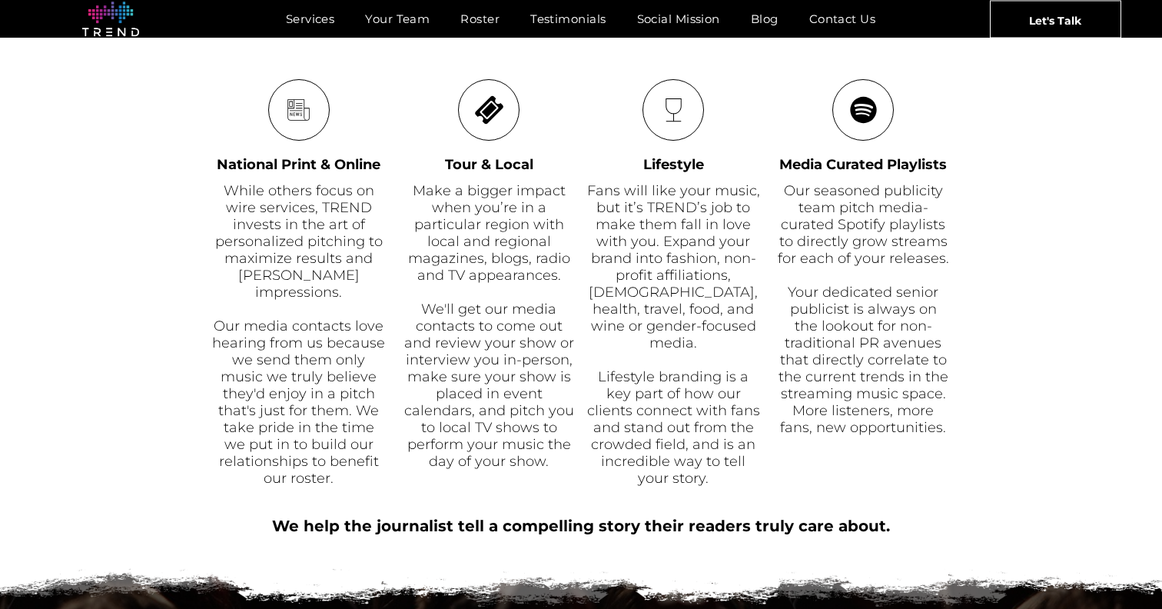
click at [703, 351] on p at bounding box center [674, 359] width 174 height 17
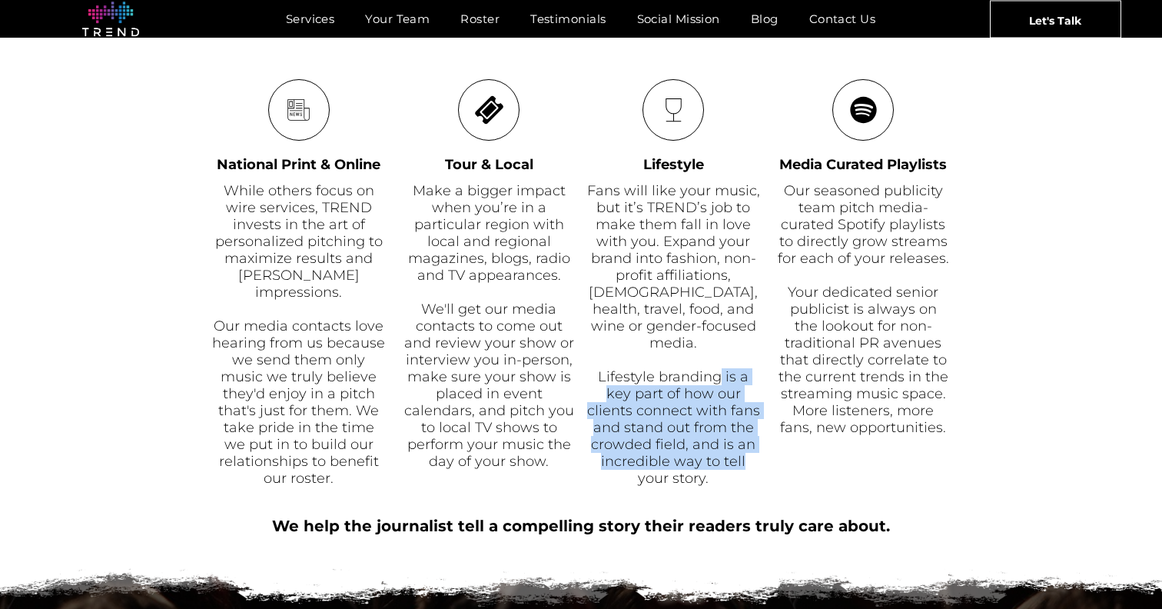
drag, startPoint x: 718, startPoint y: 367, endPoint x: 746, endPoint y: 437, distance: 75.2
click at [746, 437] on p "Lifestyle branding is a key part of how our clients connect with fans and stand…" at bounding box center [674, 427] width 174 height 118
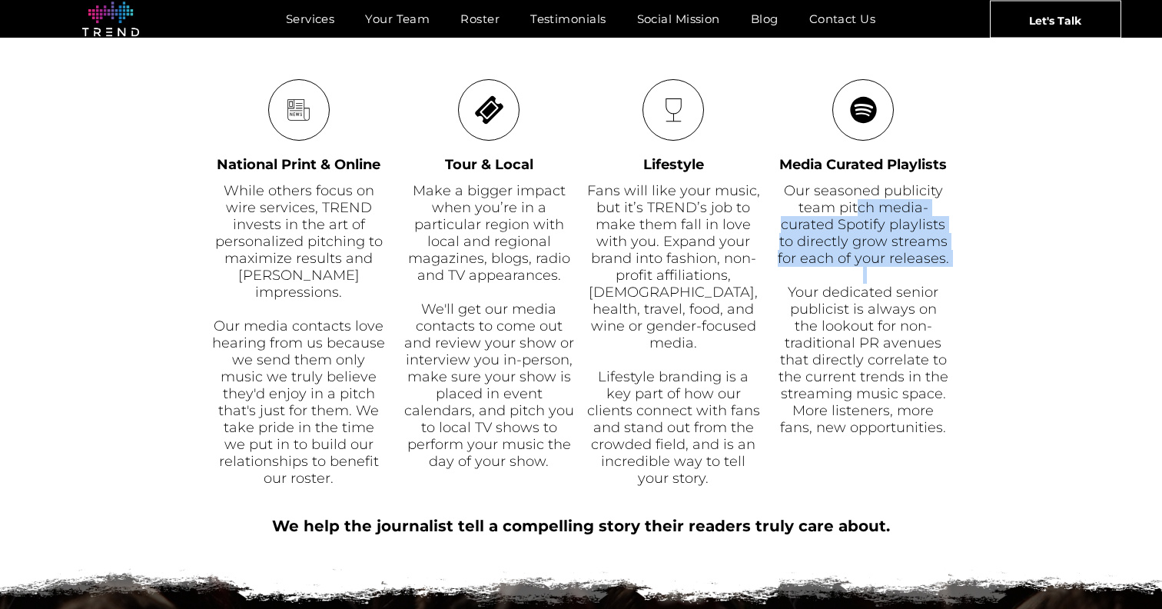
drag, startPoint x: 861, startPoint y: 200, endPoint x: 869, endPoint y: 270, distance: 70.4
click at [869, 270] on div "Our seasoned publicity team pitch media-curated Spotify playlists to directly g…" at bounding box center [863, 309] width 174 height 257
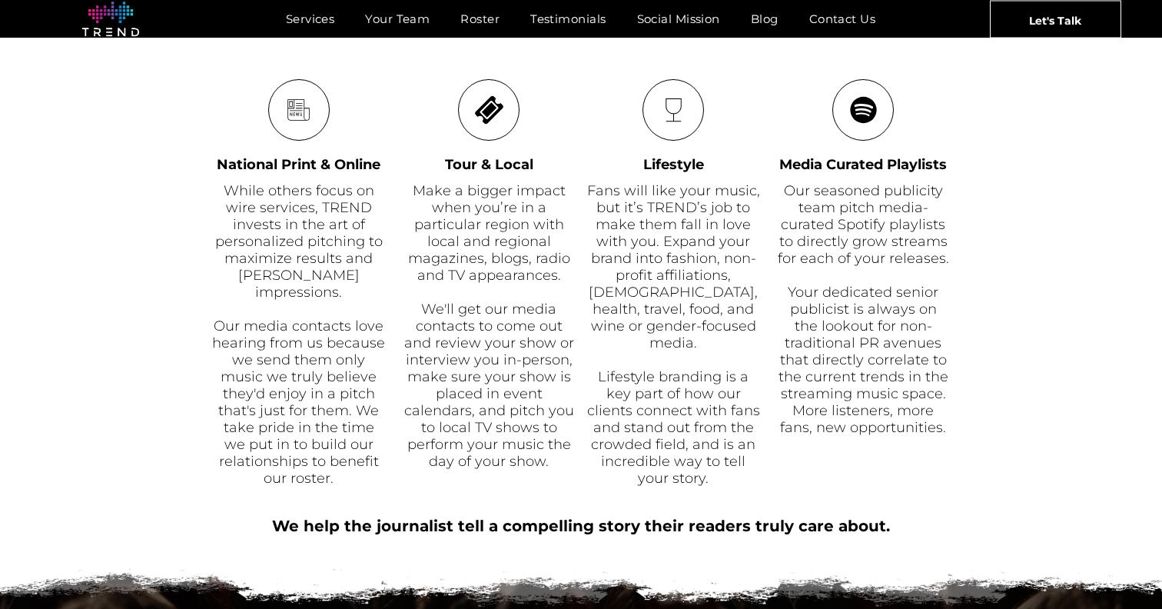
click at [869, 270] on p at bounding box center [863, 275] width 174 height 17
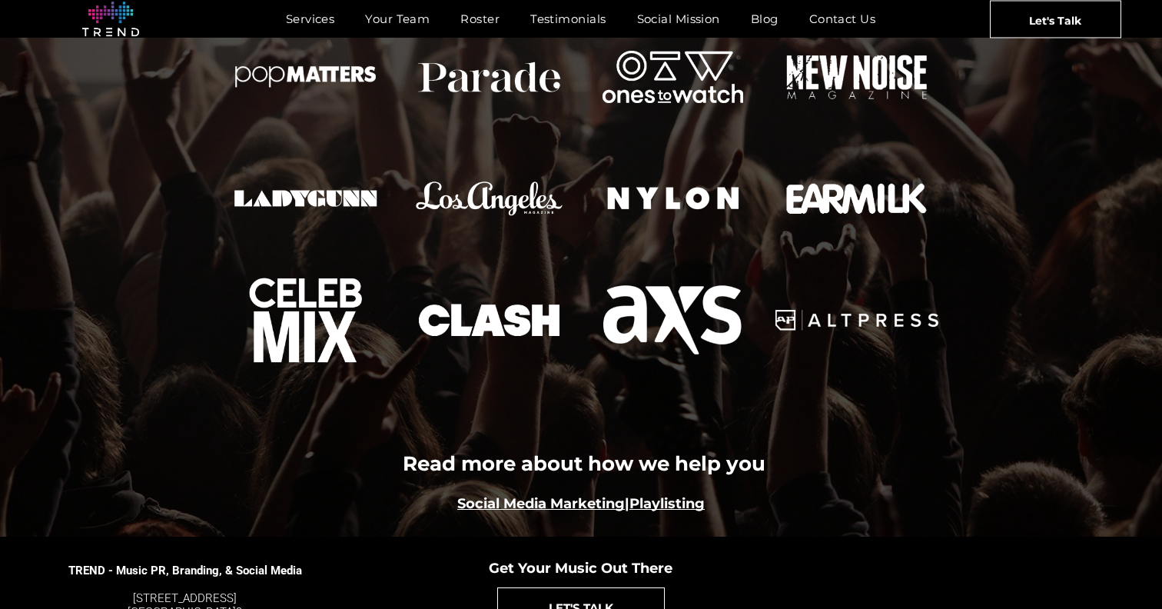
scroll to position [1674, 0]
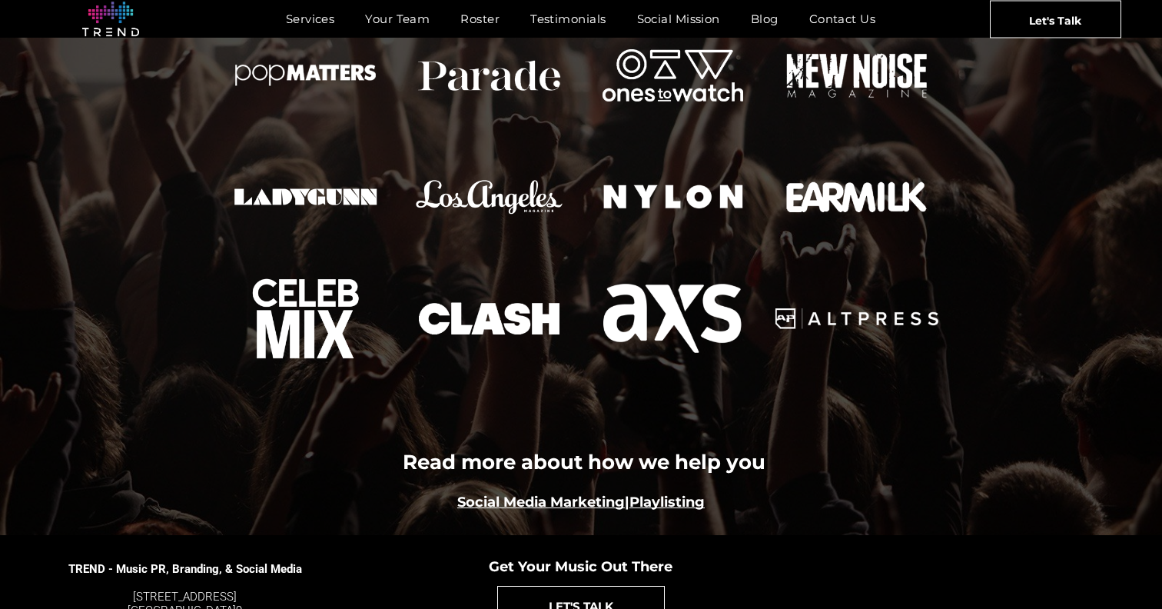
click at [669, 181] on link "Nylon" at bounding box center [672, 196] width 191 height 125
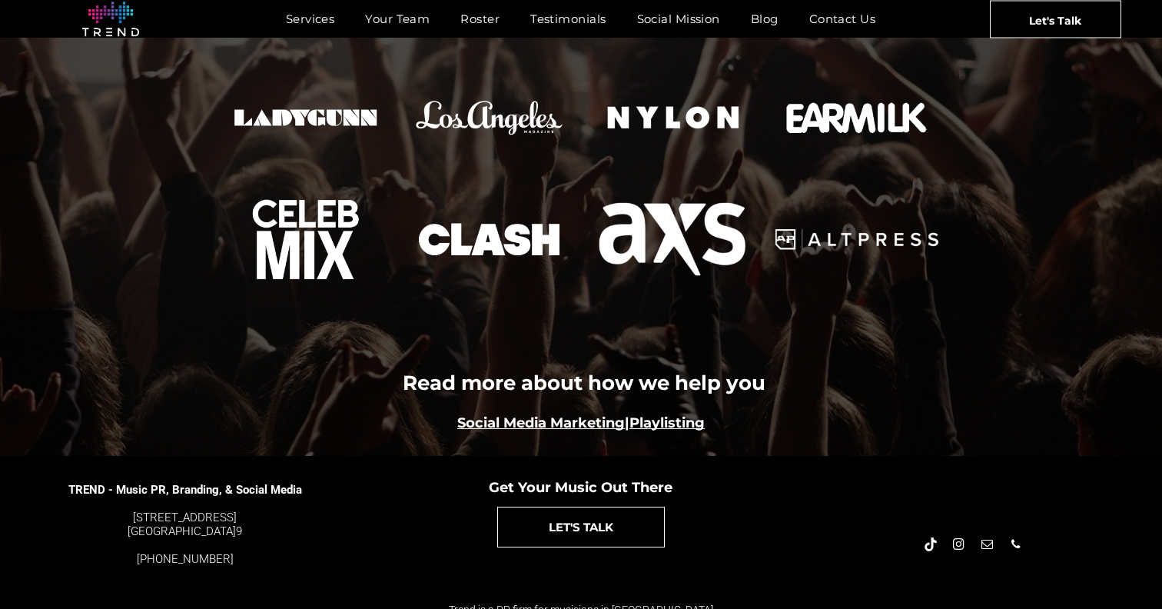
scroll to position [1752, 0]
click at [672, 248] on link "AXS" at bounding box center [672, 239] width 191 height 125
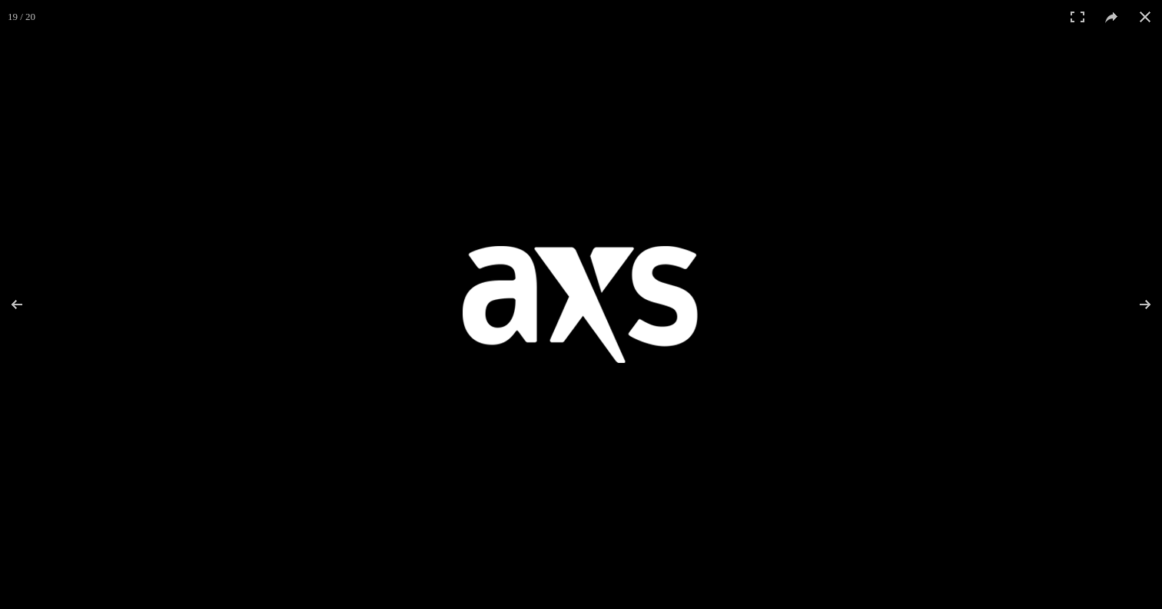
click at [682, 242] on img at bounding box center [580, 304] width 307 height 307
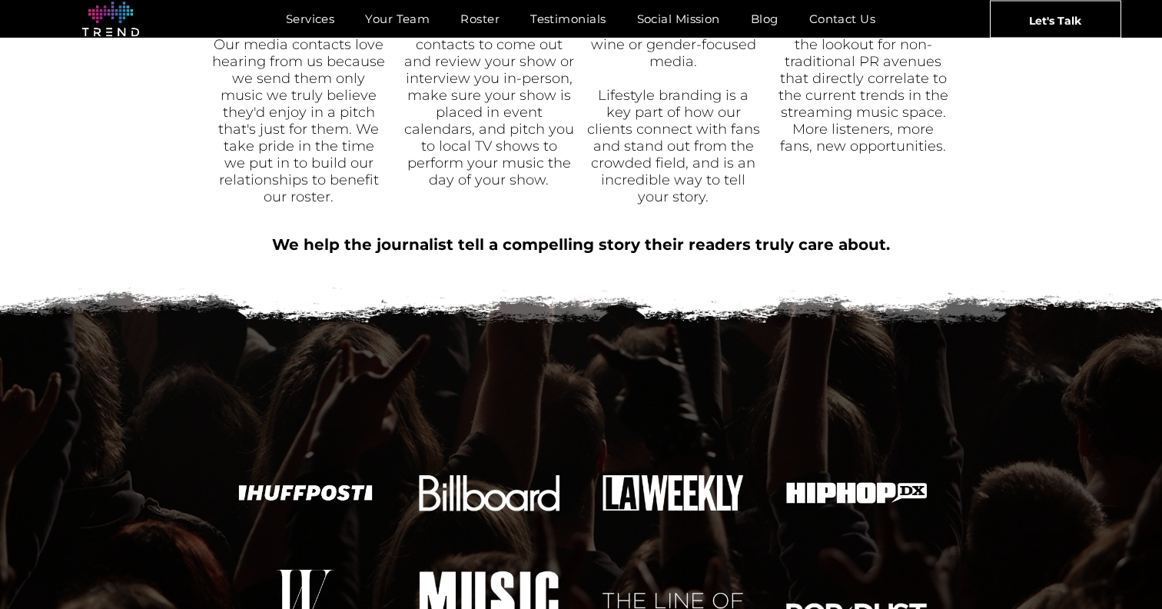
scroll to position [1234, 0]
